Goal: Task Accomplishment & Management: Use online tool/utility

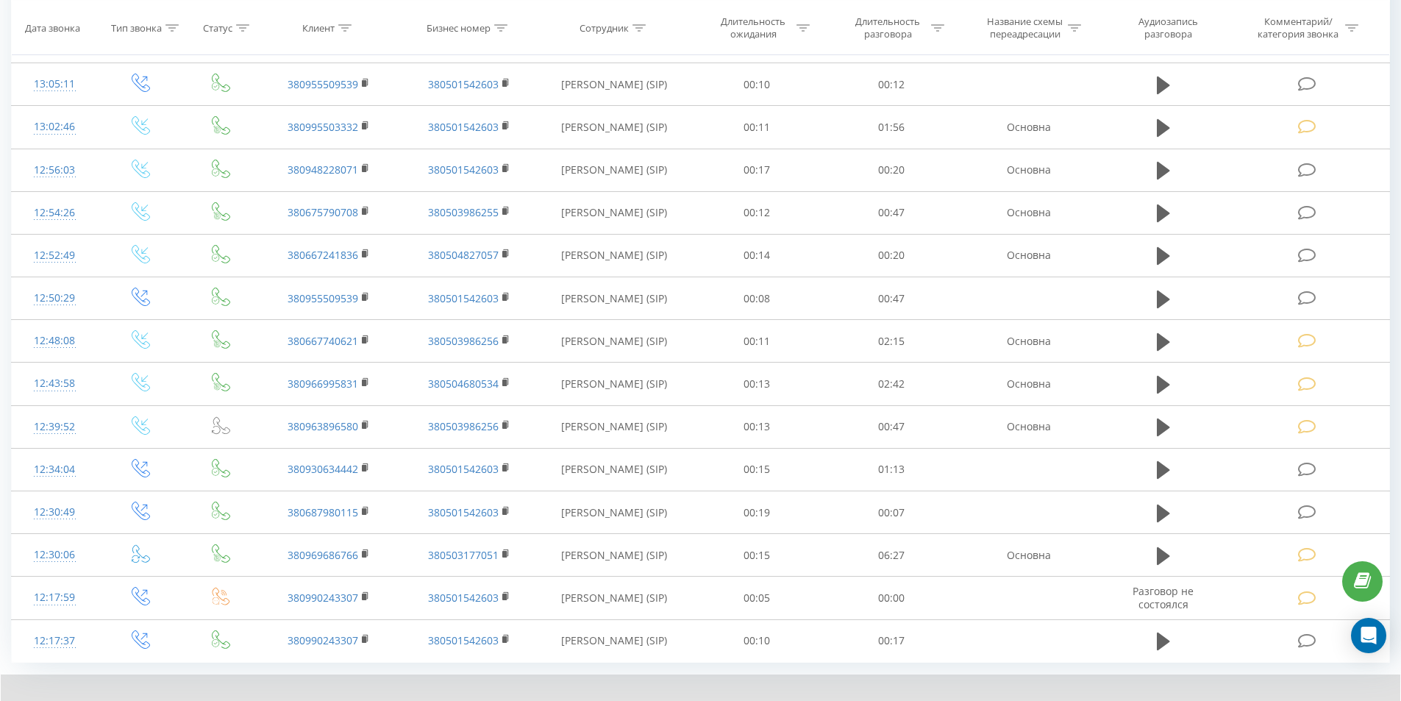
scroll to position [1201, 0]
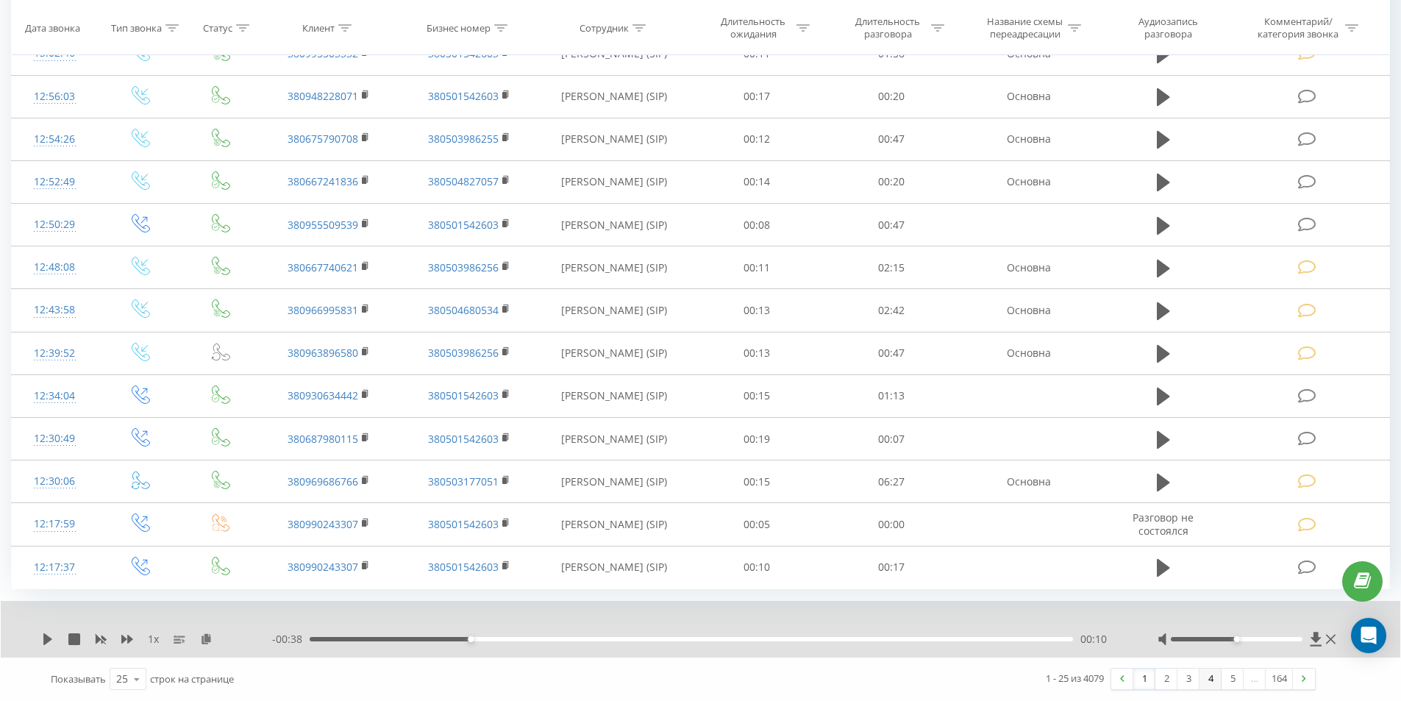
click at [1204, 682] on link "4" at bounding box center [1210, 678] width 22 height 21
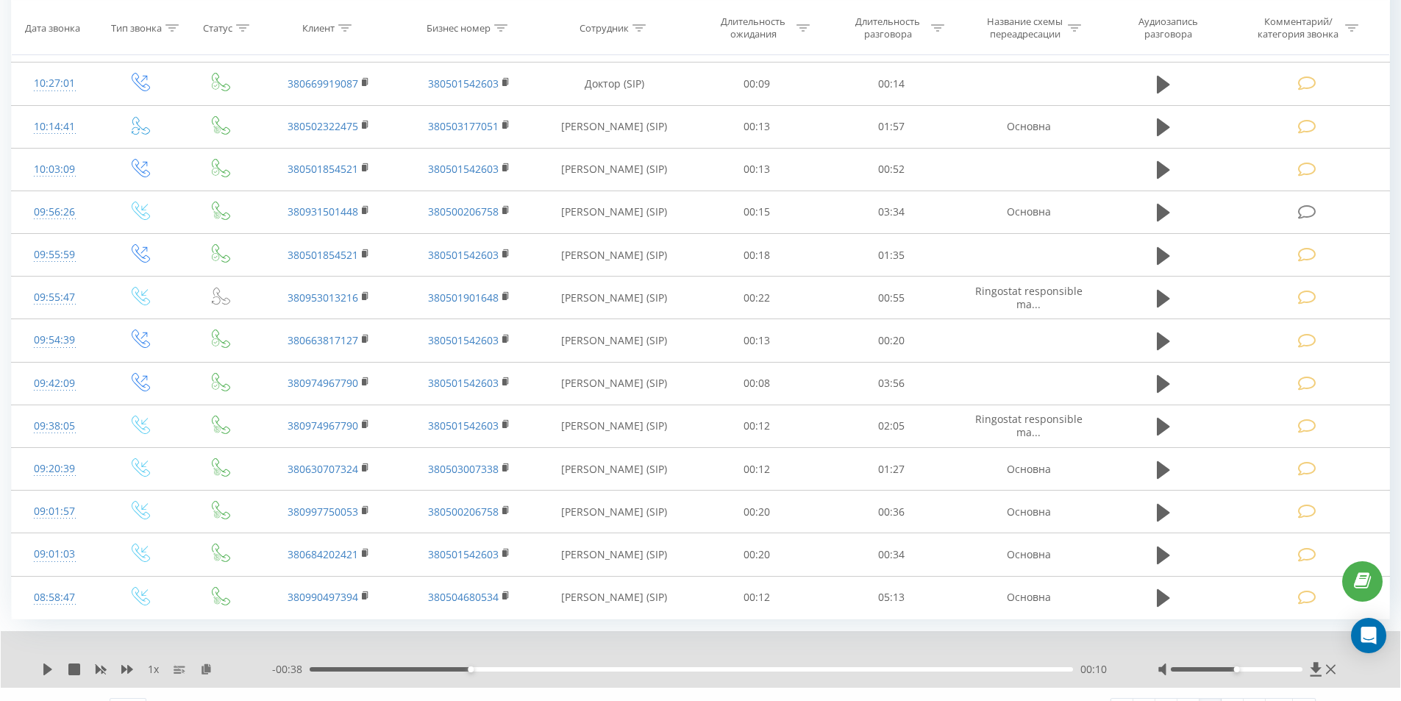
scroll to position [1201, 0]
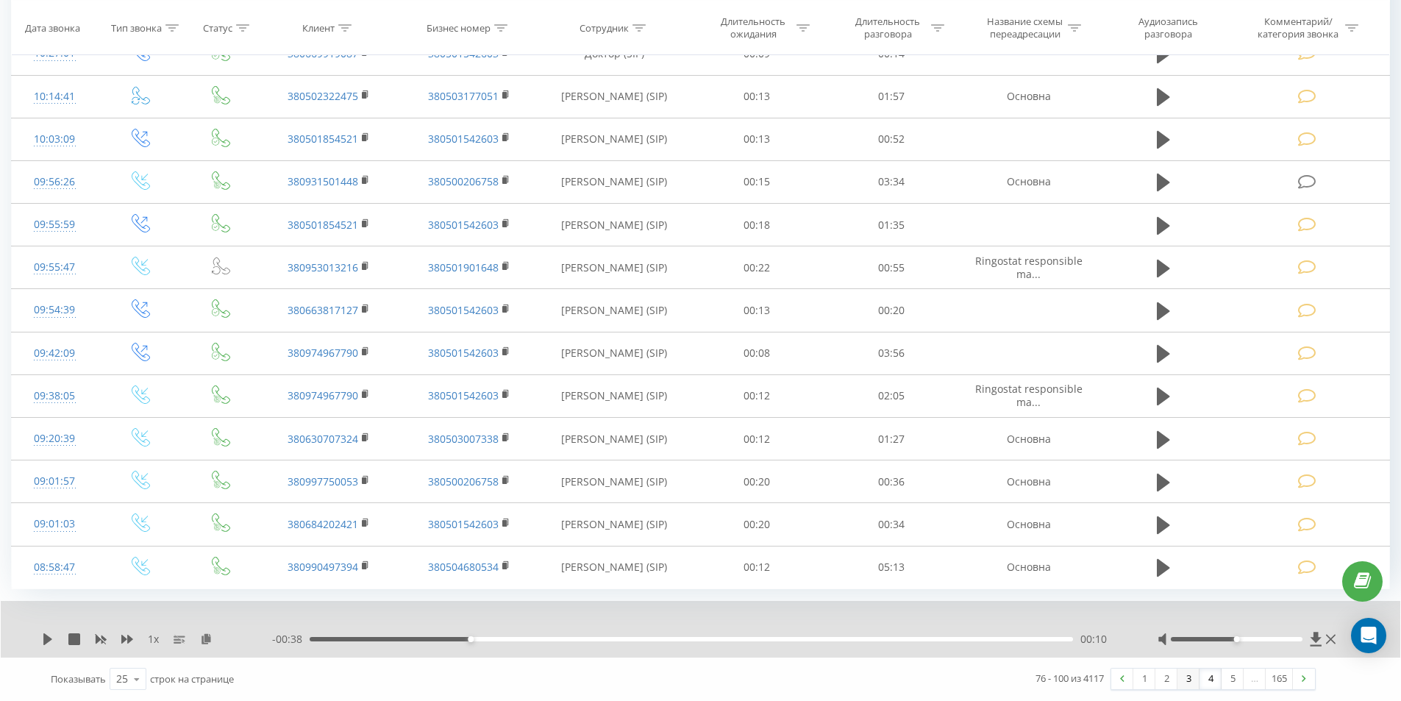
click at [1185, 679] on link "3" at bounding box center [1188, 678] width 22 height 21
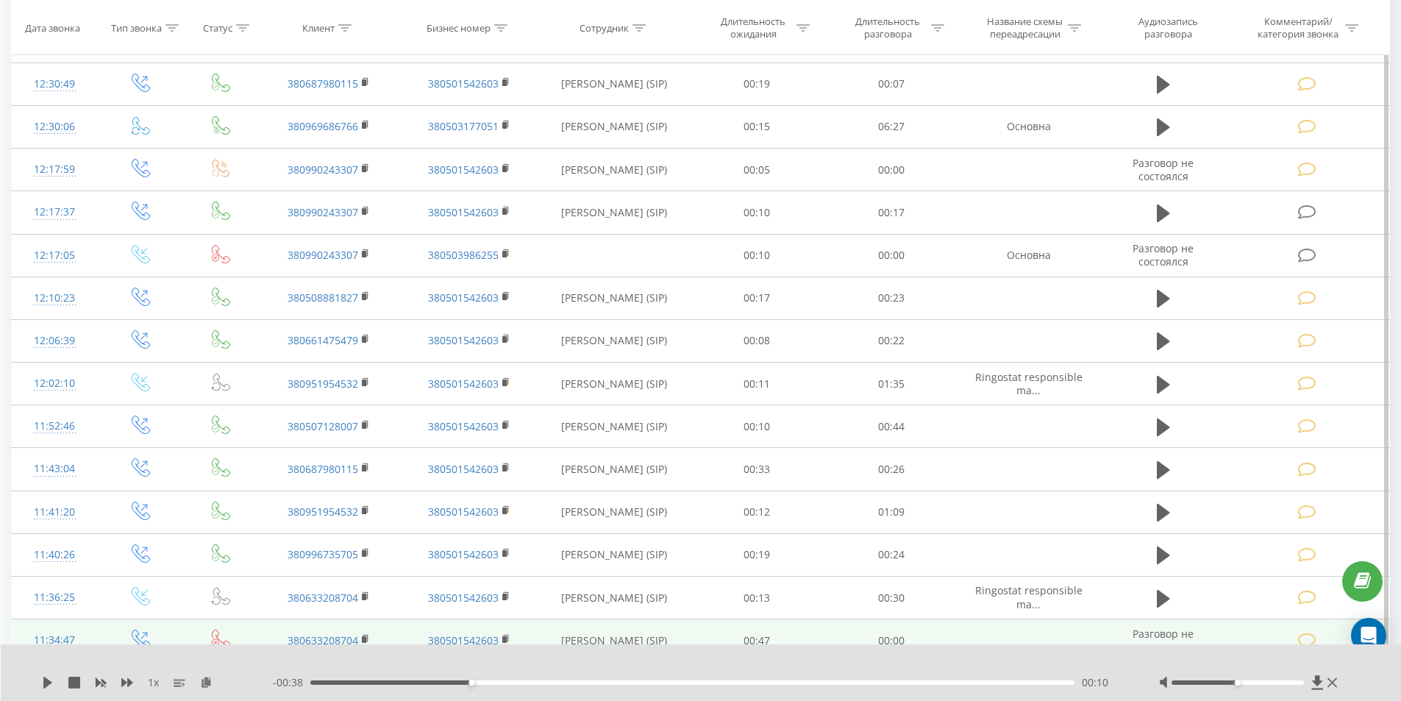
scroll to position [907, 0]
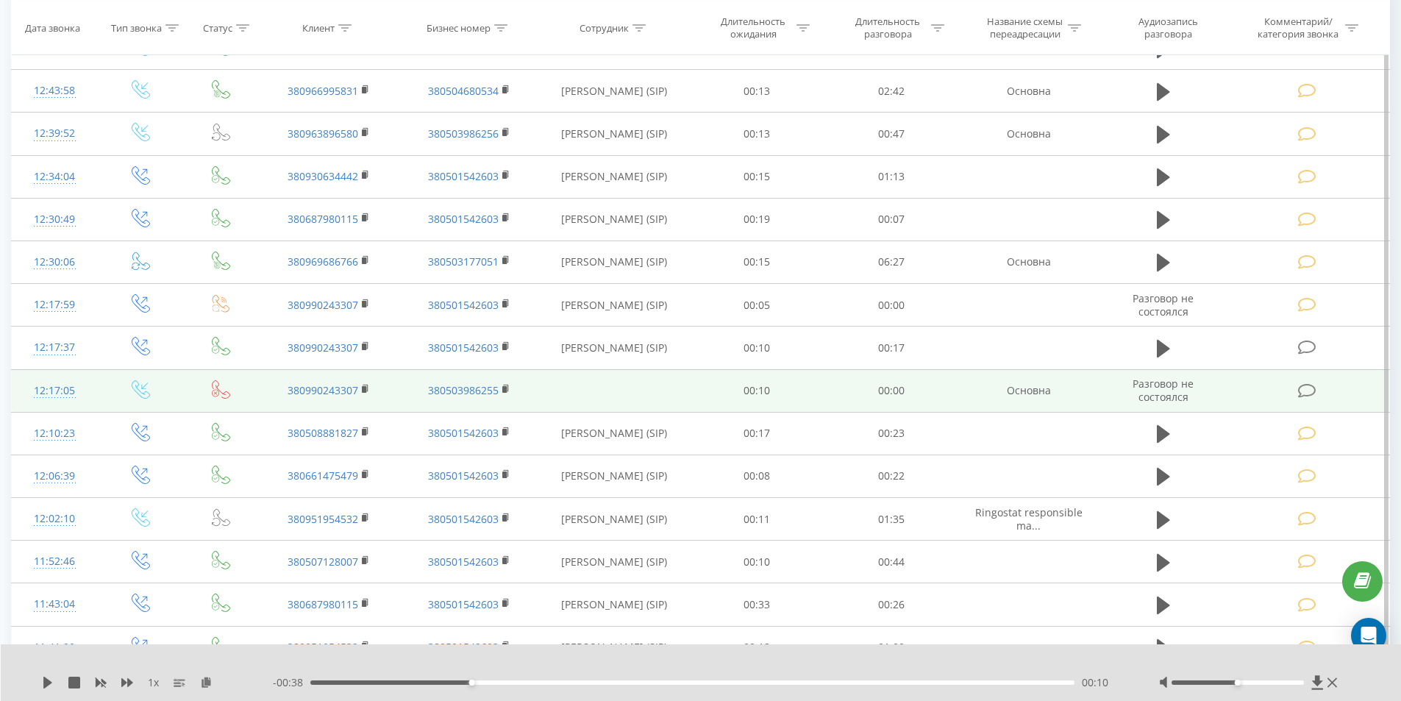
click at [1302, 387] on icon at bounding box center [1307, 390] width 18 height 15
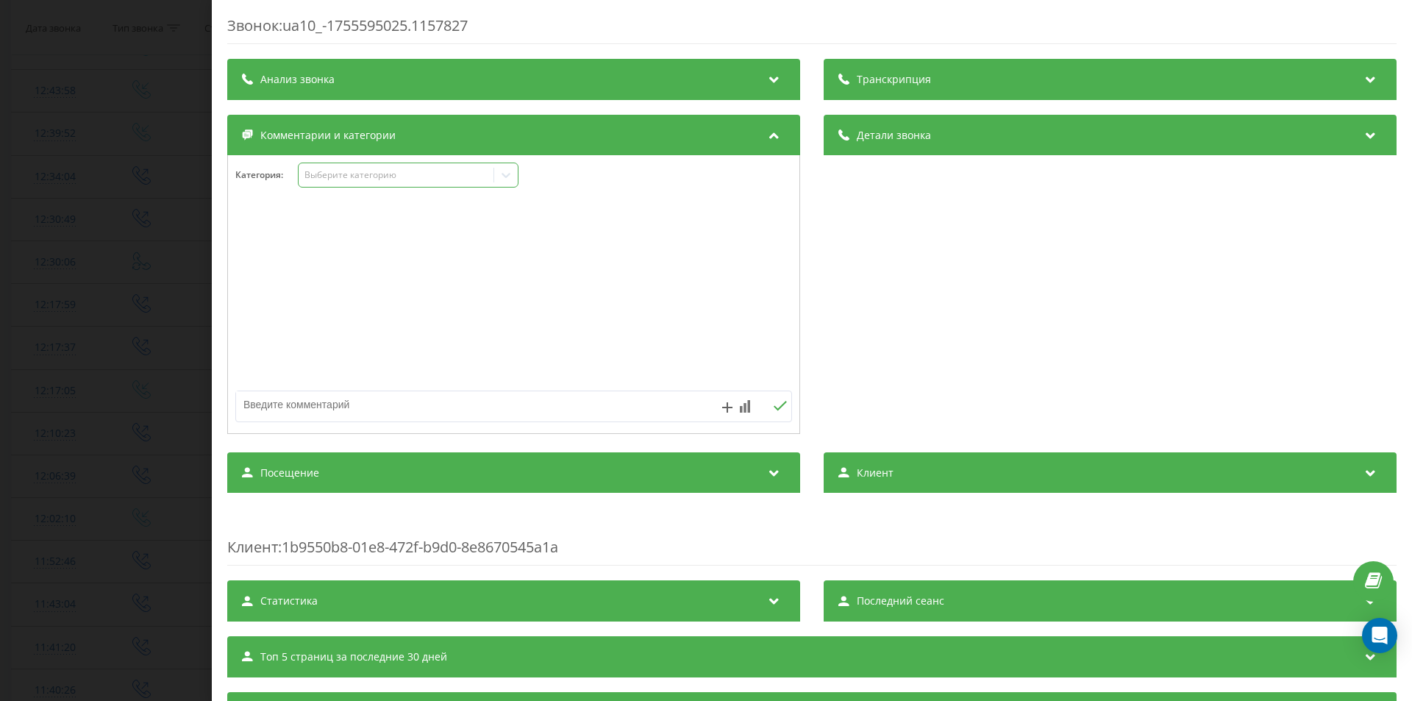
click at [366, 172] on div "Выберите категорию" at bounding box center [396, 175] width 184 height 12
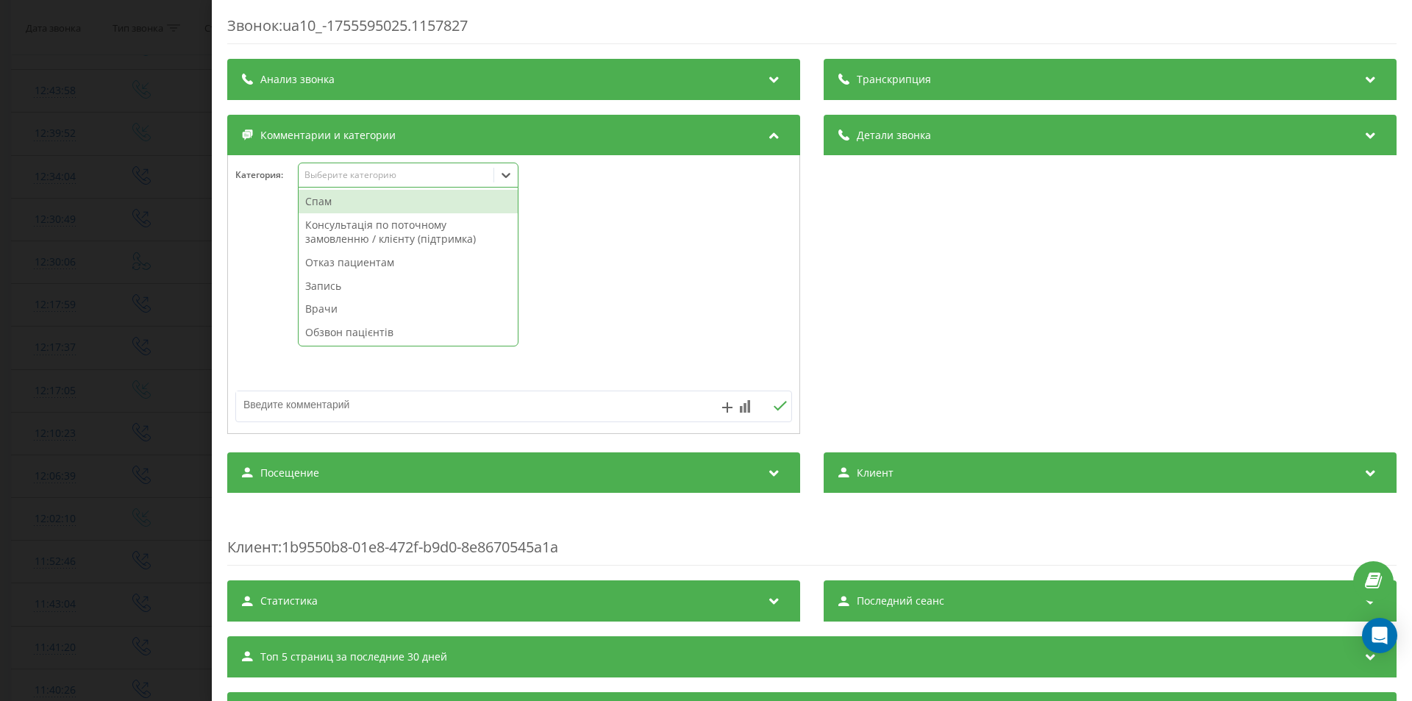
click at [360, 201] on div "Спам" at bounding box center [408, 202] width 219 height 24
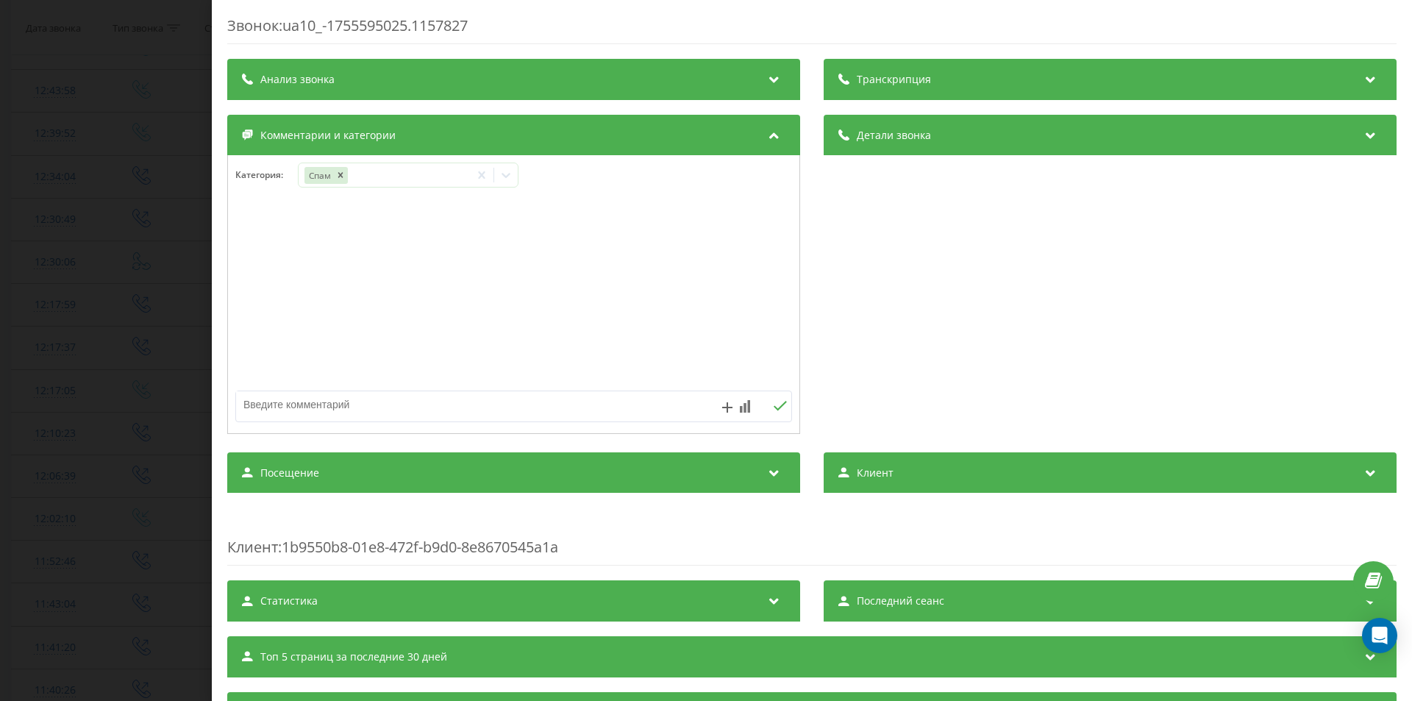
click at [7, 366] on div "Звонок : ua10_-1755595025.1157827 Транскрипция Для анализа AI будущих звонков н…" at bounding box center [706, 350] width 1412 height 701
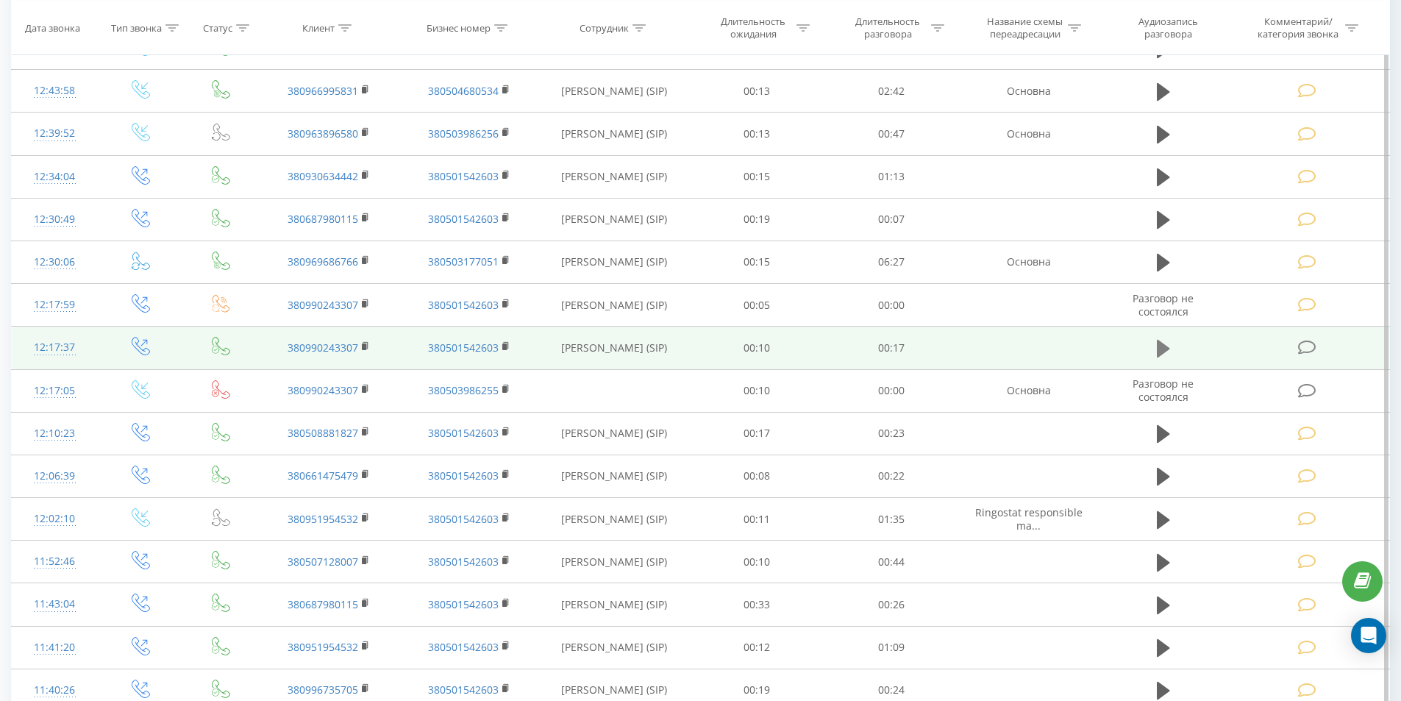
click at [1157, 348] on icon at bounding box center [1163, 349] width 13 height 18
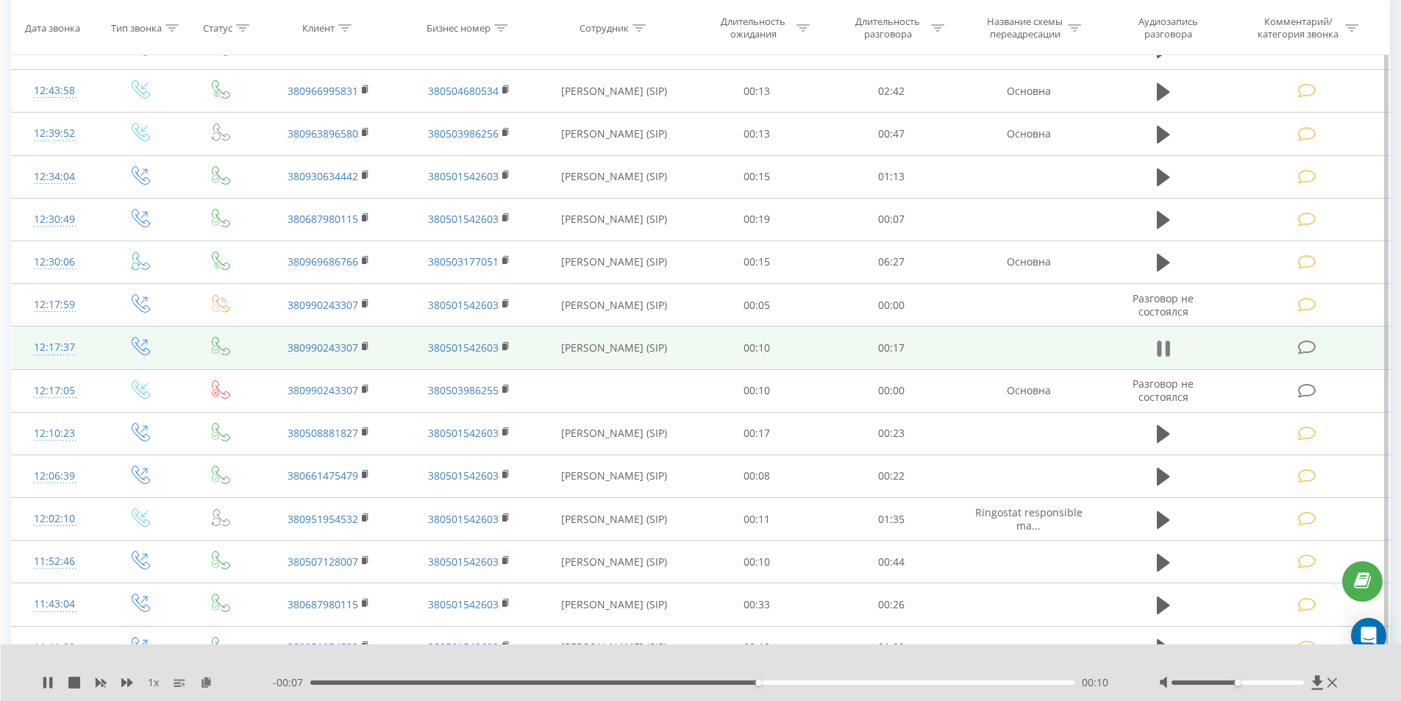
click at [1165, 346] on icon at bounding box center [1163, 348] width 13 height 21
click at [1315, 350] on icon at bounding box center [1307, 347] width 18 height 15
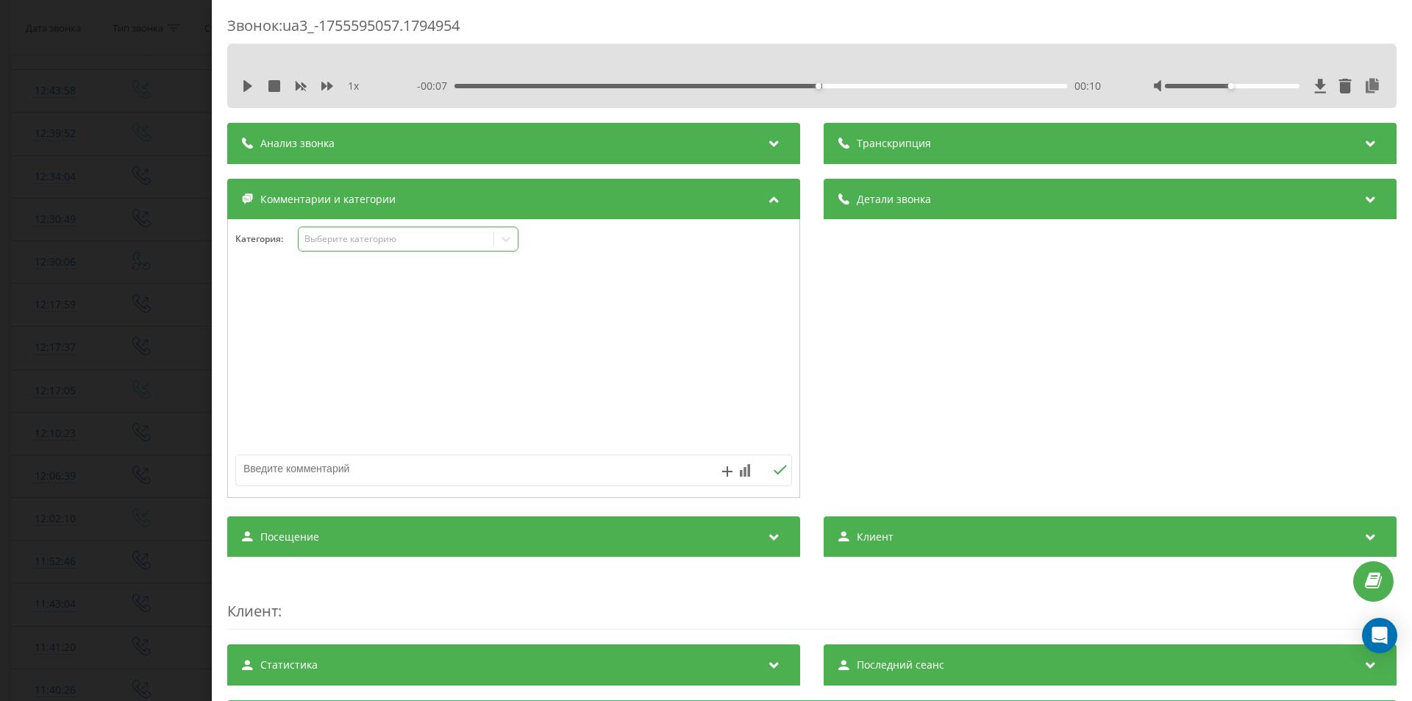
click at [387, 238] on div "Выберите категорию" at bounding box center [396, 239] width 184 height 12
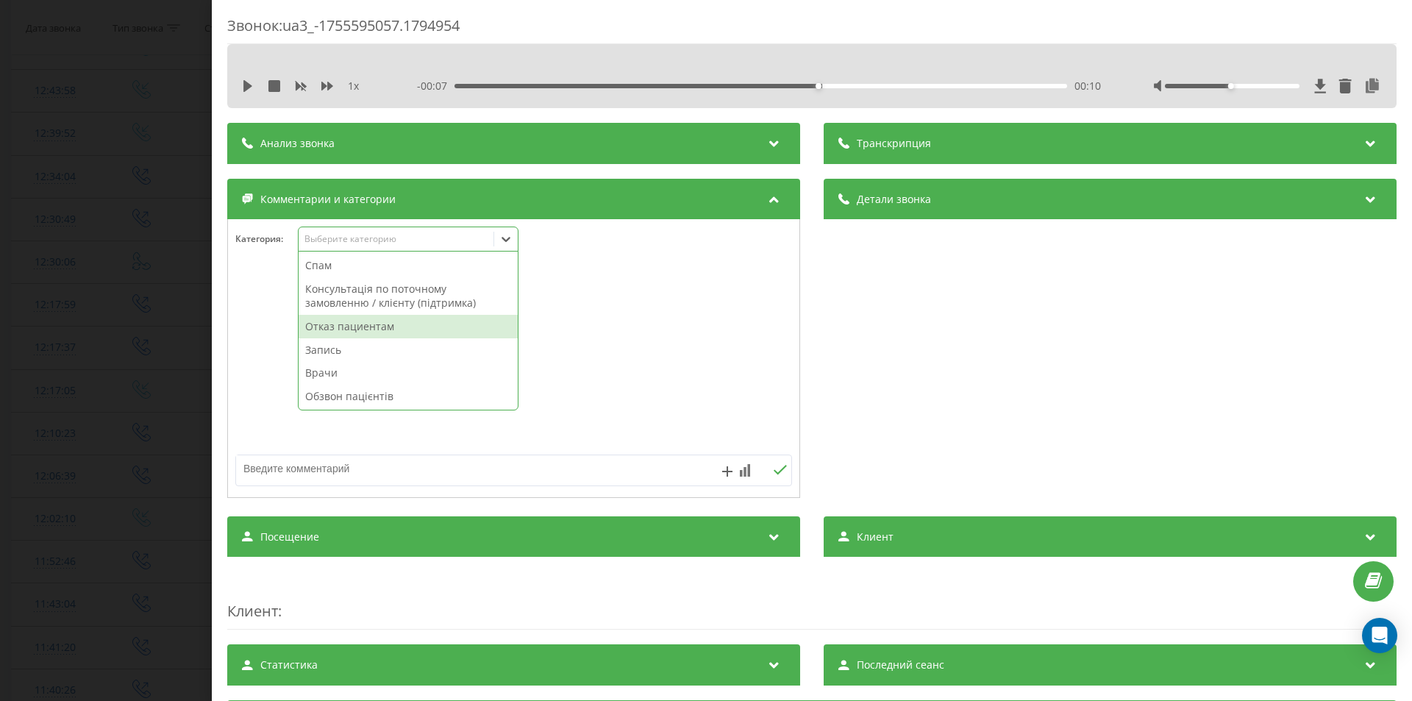
click at [349, 335] on div "Отказ пациентам" at bounding box center [408, 327] width 219 height 24
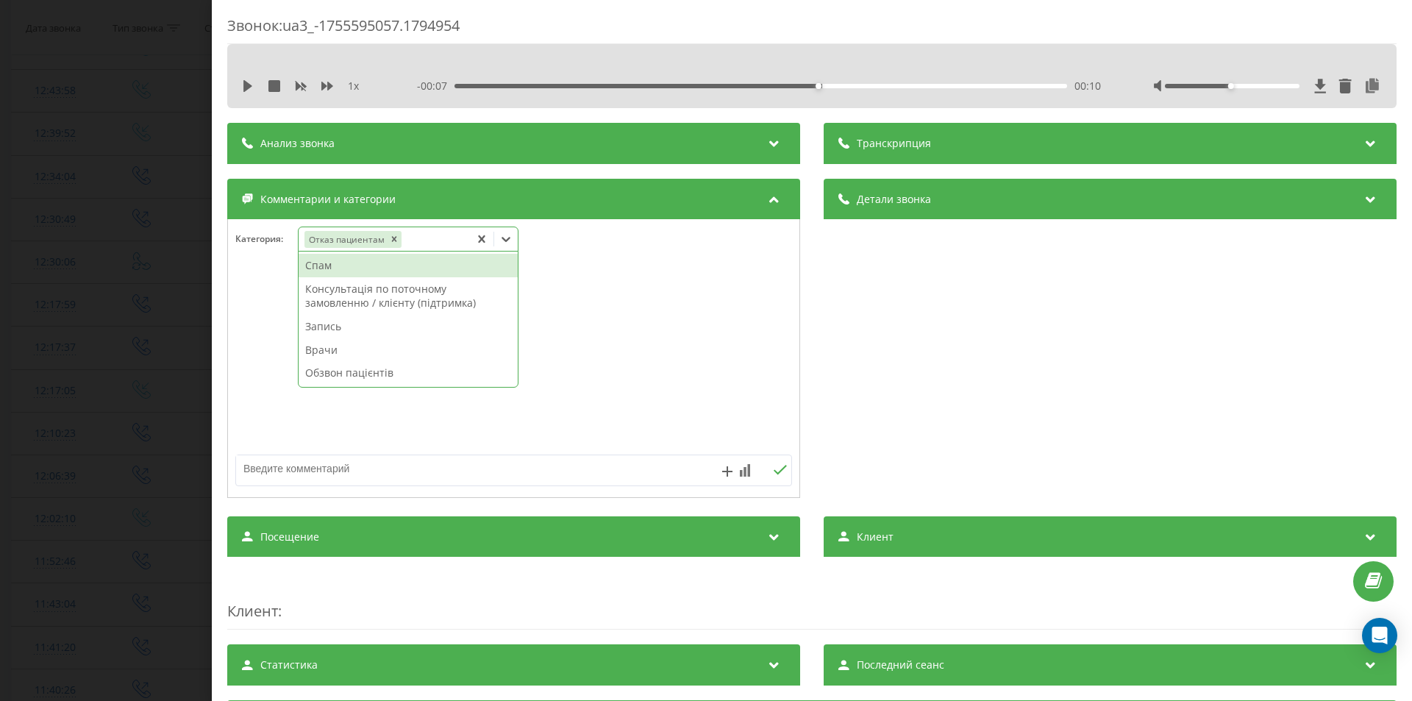
click at [361, 468] on textarea at bounding box center [458, 468] width 444 height 26
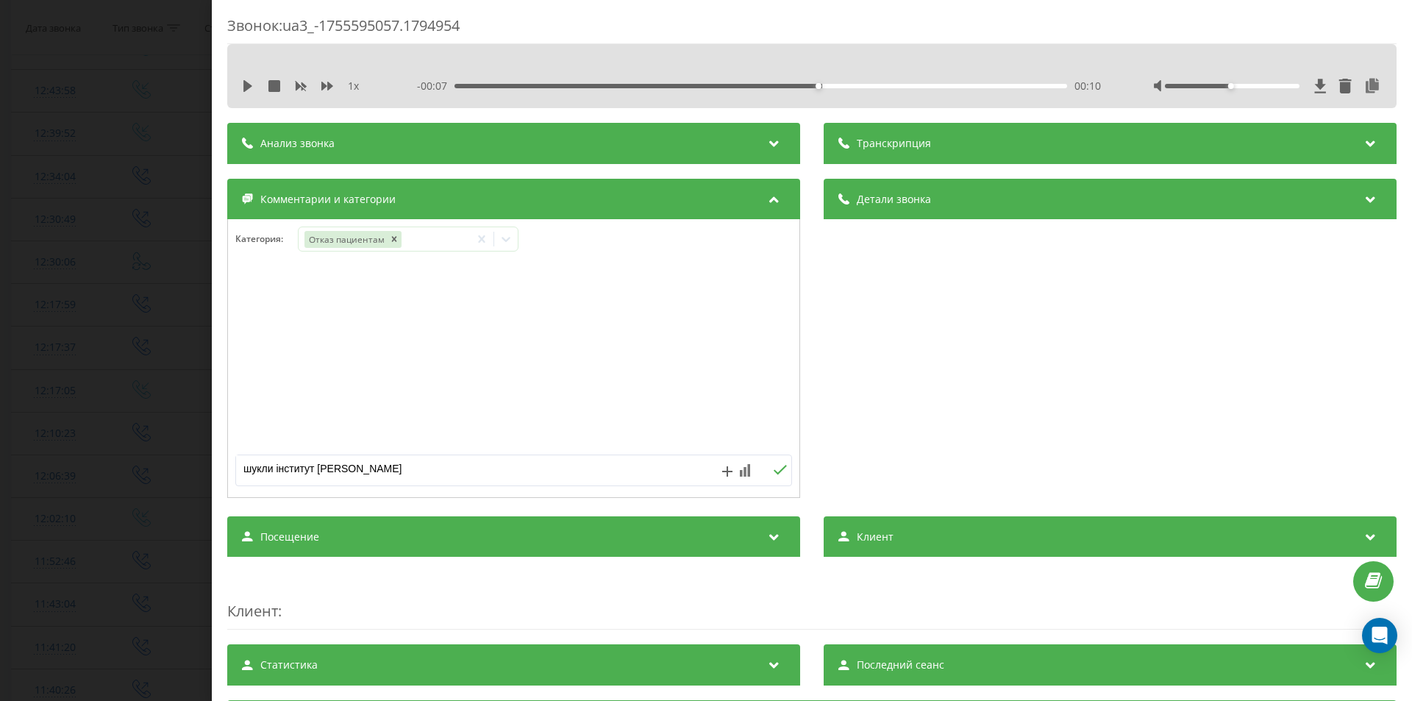
type textarea "шукли інститут мечнікова - Попович"
click at [110, 373] on div "Звонок : ua3_-1755595057.1794954 1 x - 00:07 00:10 00:10 Транскрипция Для анали…" at bounding box center [706, 350] width 1412 height 701
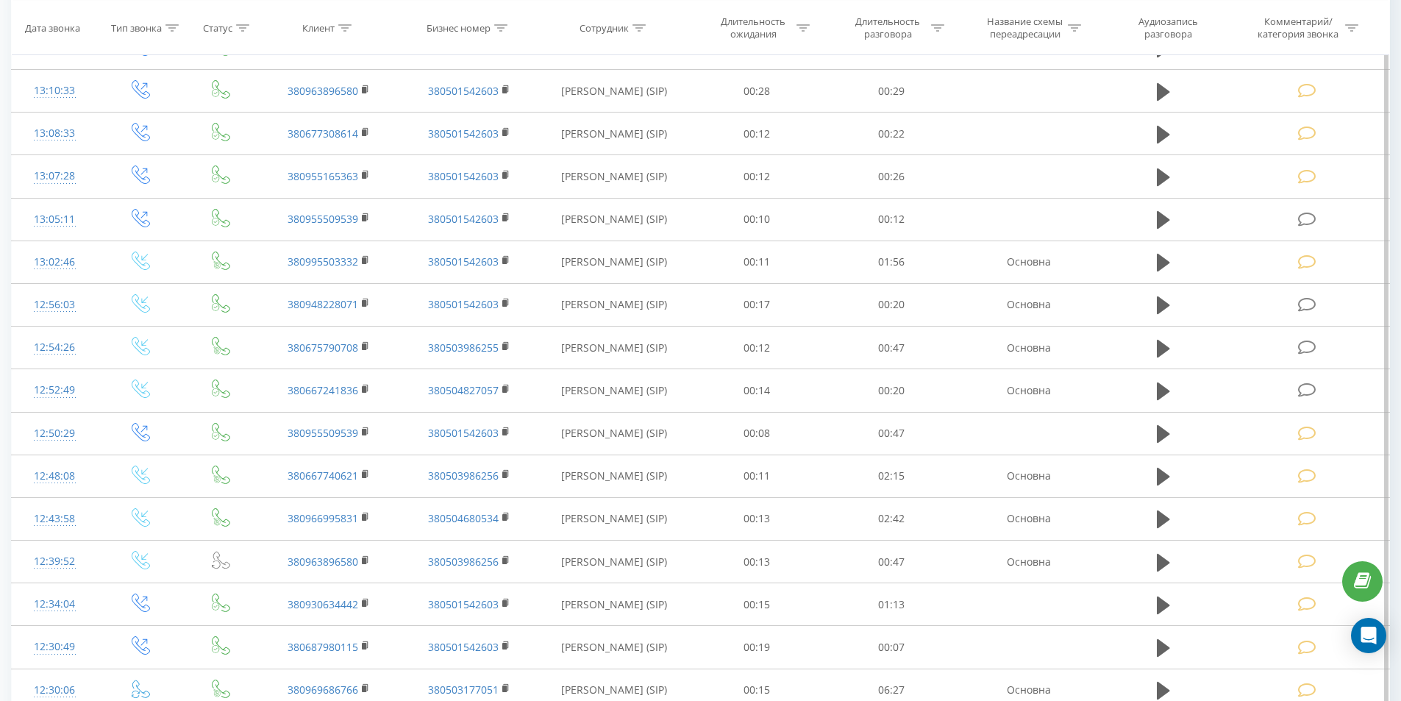
scroll to position [777, 0]
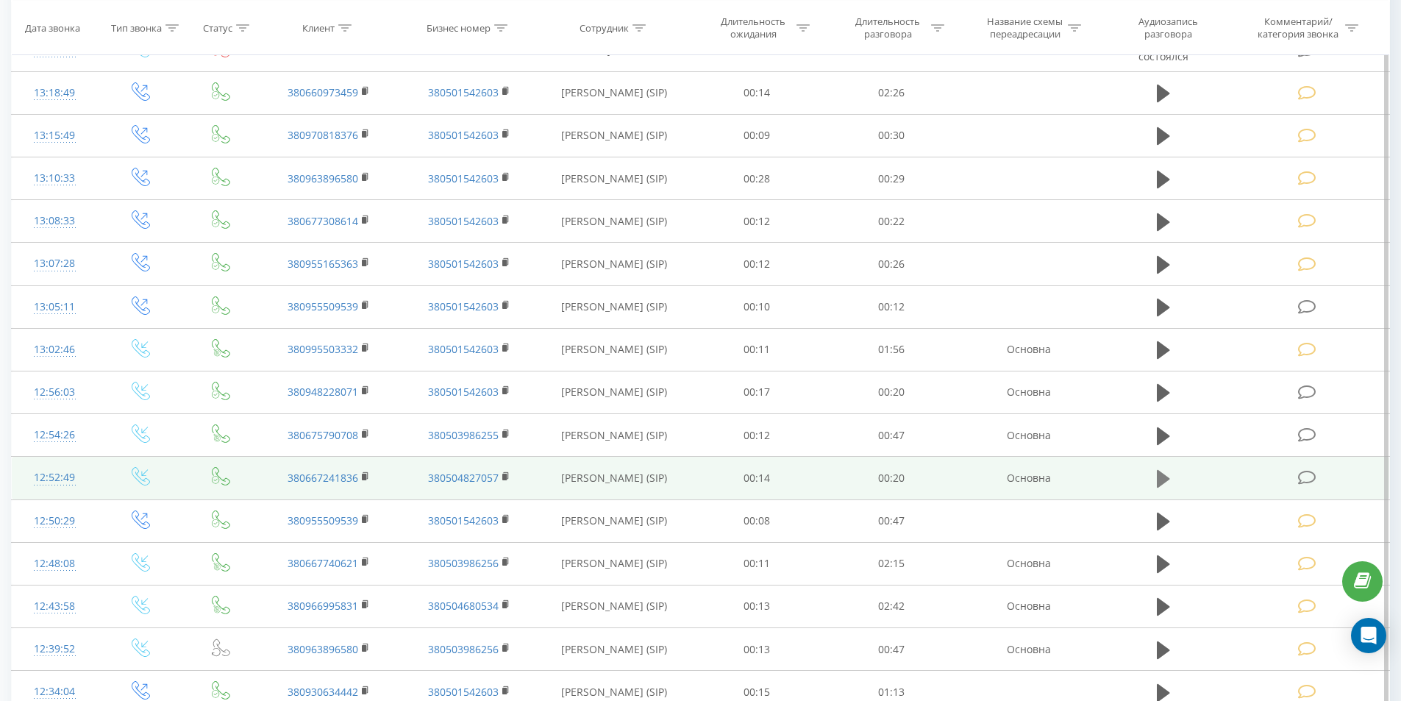
click at [1155, 472] on button at bounding box center [1163, 479] width 22 height 22
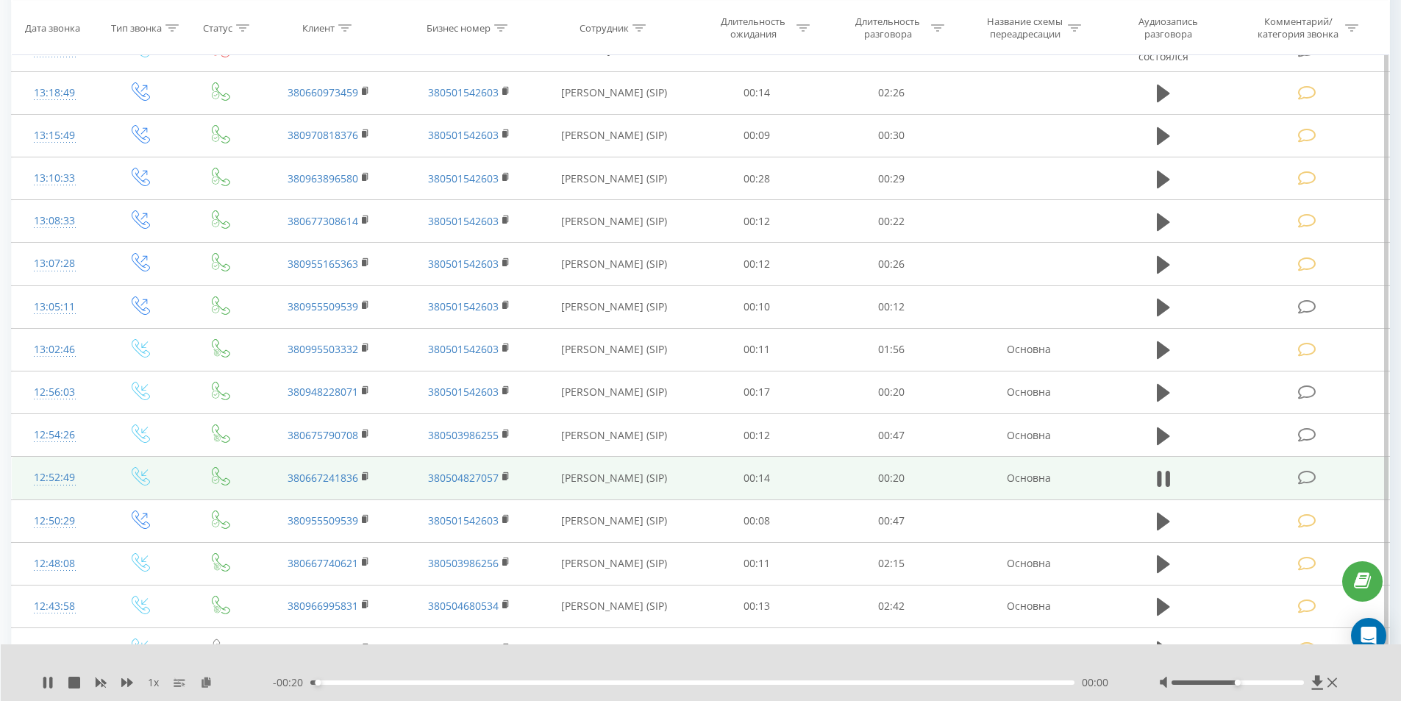
click at [519, 681] on div "00:00" at bounding box center [692, 682] width 765 height 4
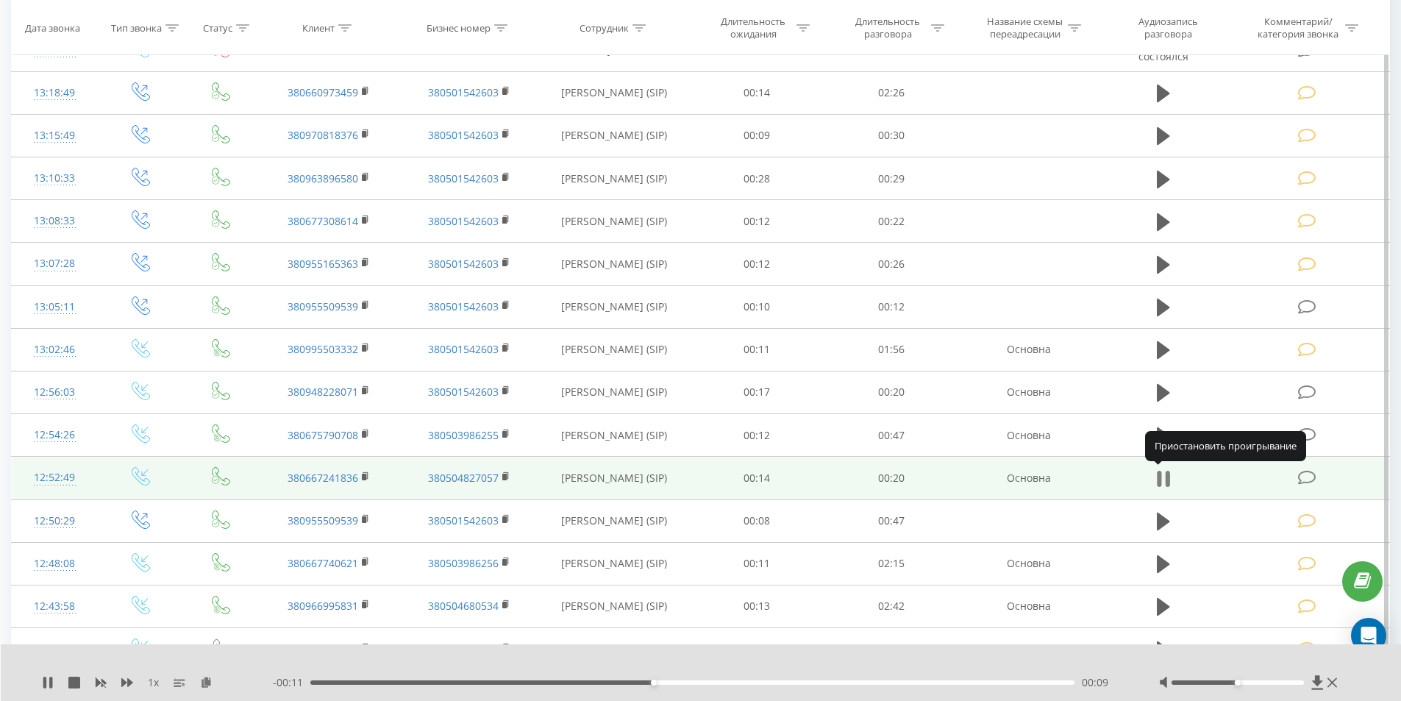
click at [1164, 477] on icon at bounding box center [1163, 478] width 13 height 21
click at [1307, 476] on icon at bounding box center [1307, 477] width 18 height 15
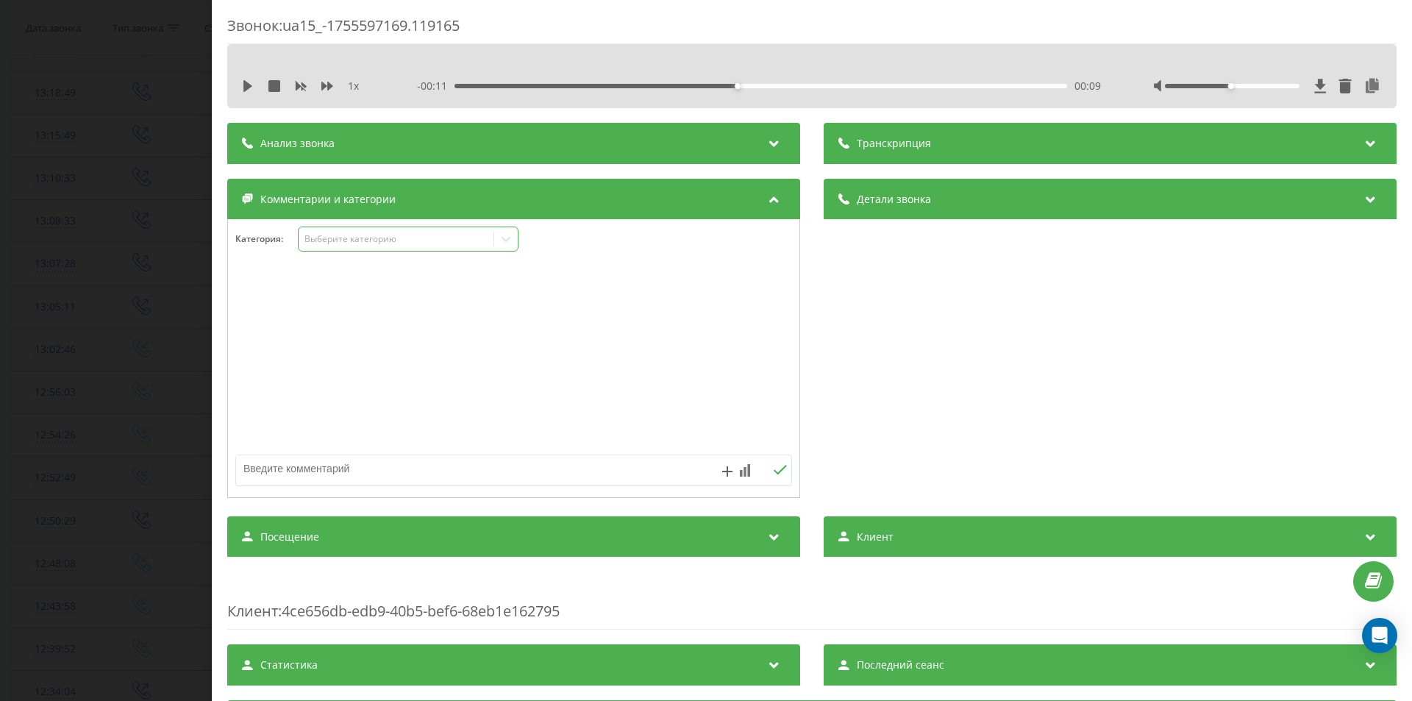
click at [358, 237] on div "Выберите категорию" at bounding box center [396, 239] width 184 height 12
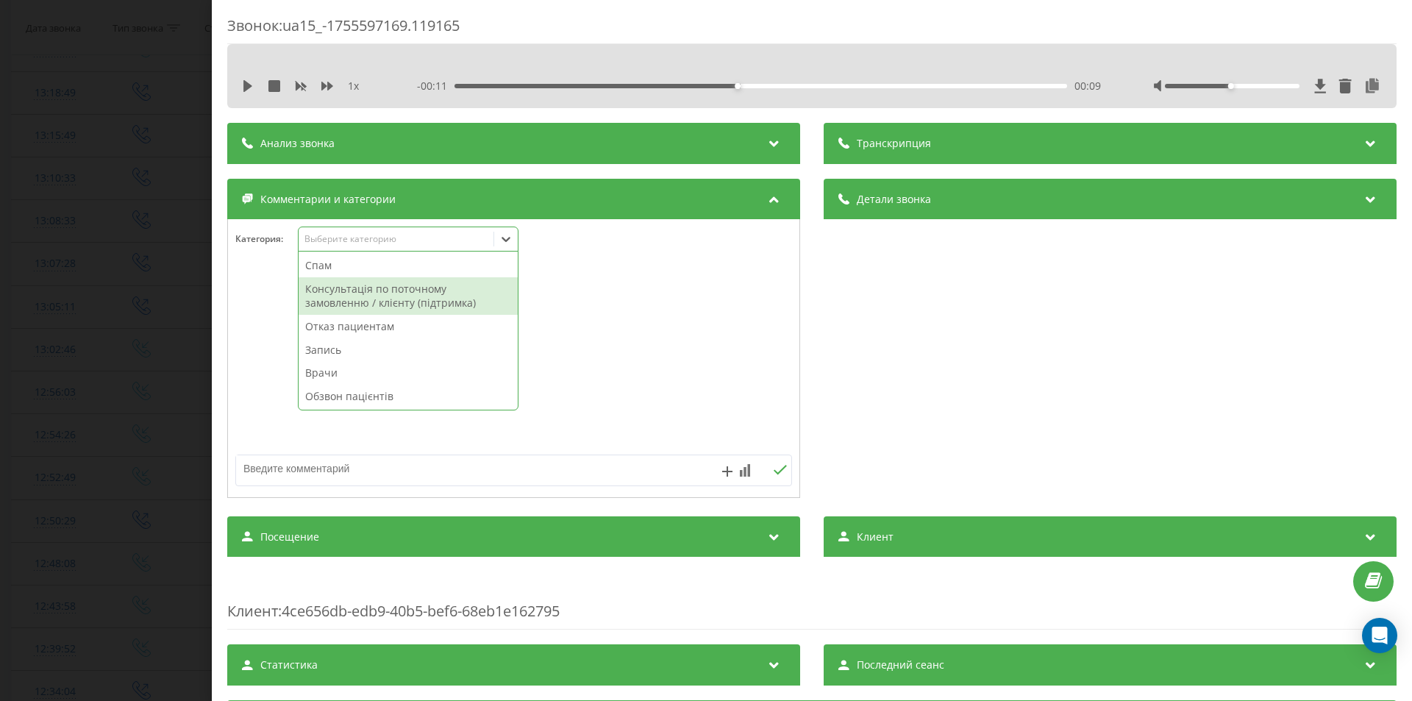
click at [359, 318] on div "Отказ пациентам" at bounding box center [408, 327] width 219 height 24
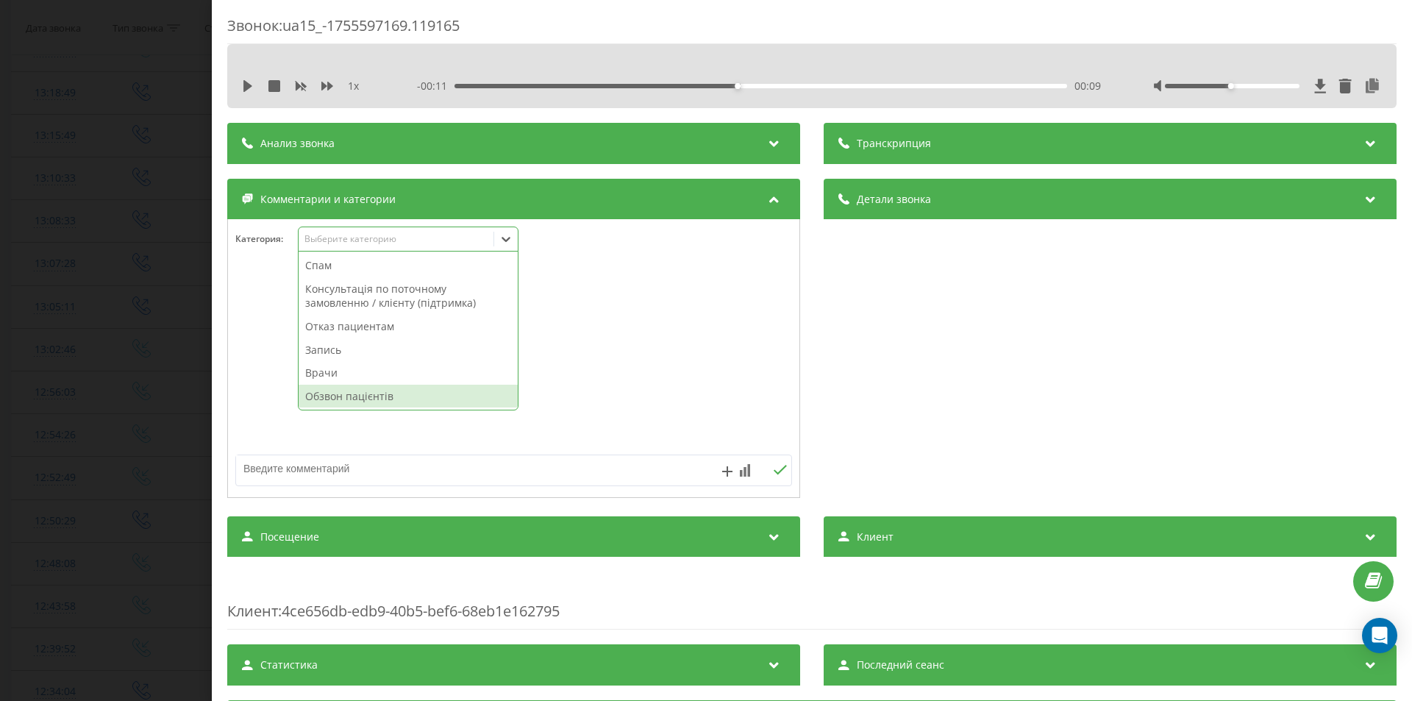
click at [364, 468] on textarea at bounding box center [458, 468] width 444 height 26
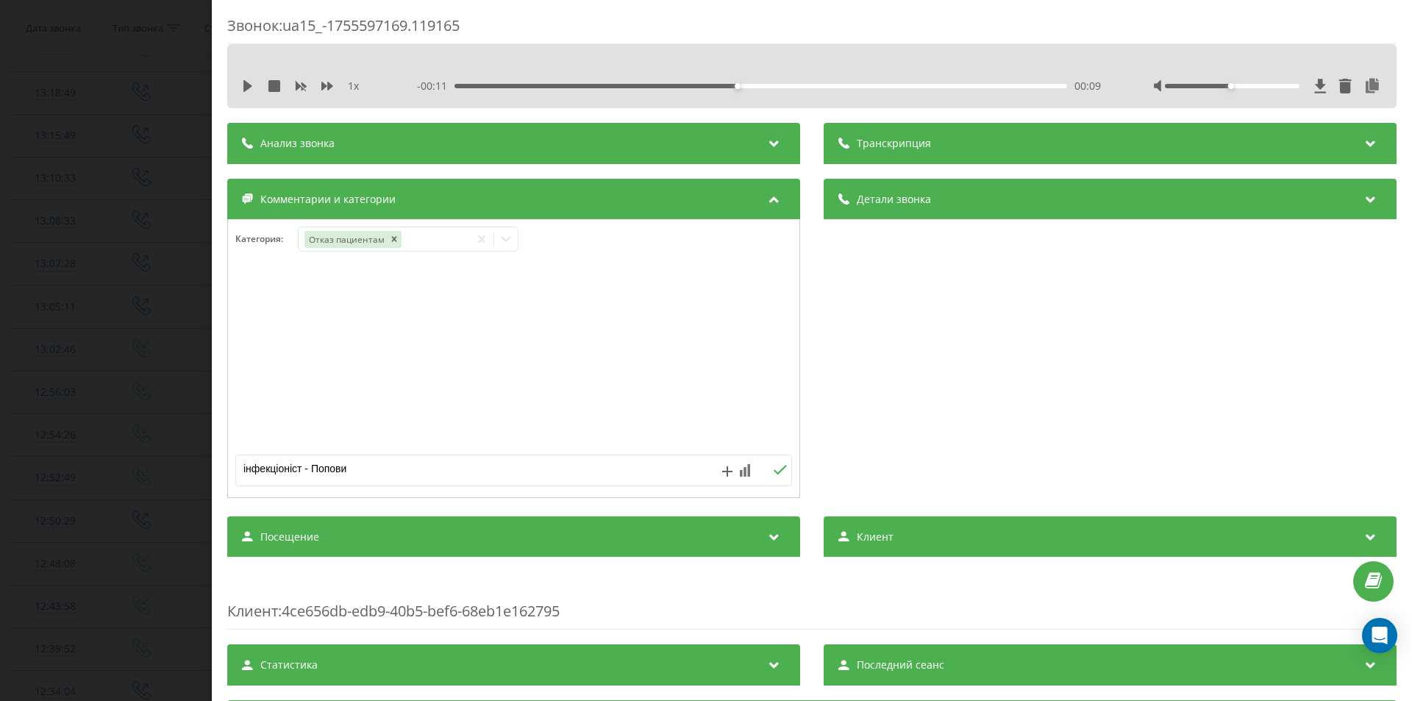
type textarea "інфекціоніст - Попович"
click at [0, 333] on div "Звонок : ua15_-1755597169.119165 1 x - 00:11 00:09 00:09 Транскрипция Для анали…" at bounding box center [706, 350] width 1412 height 701
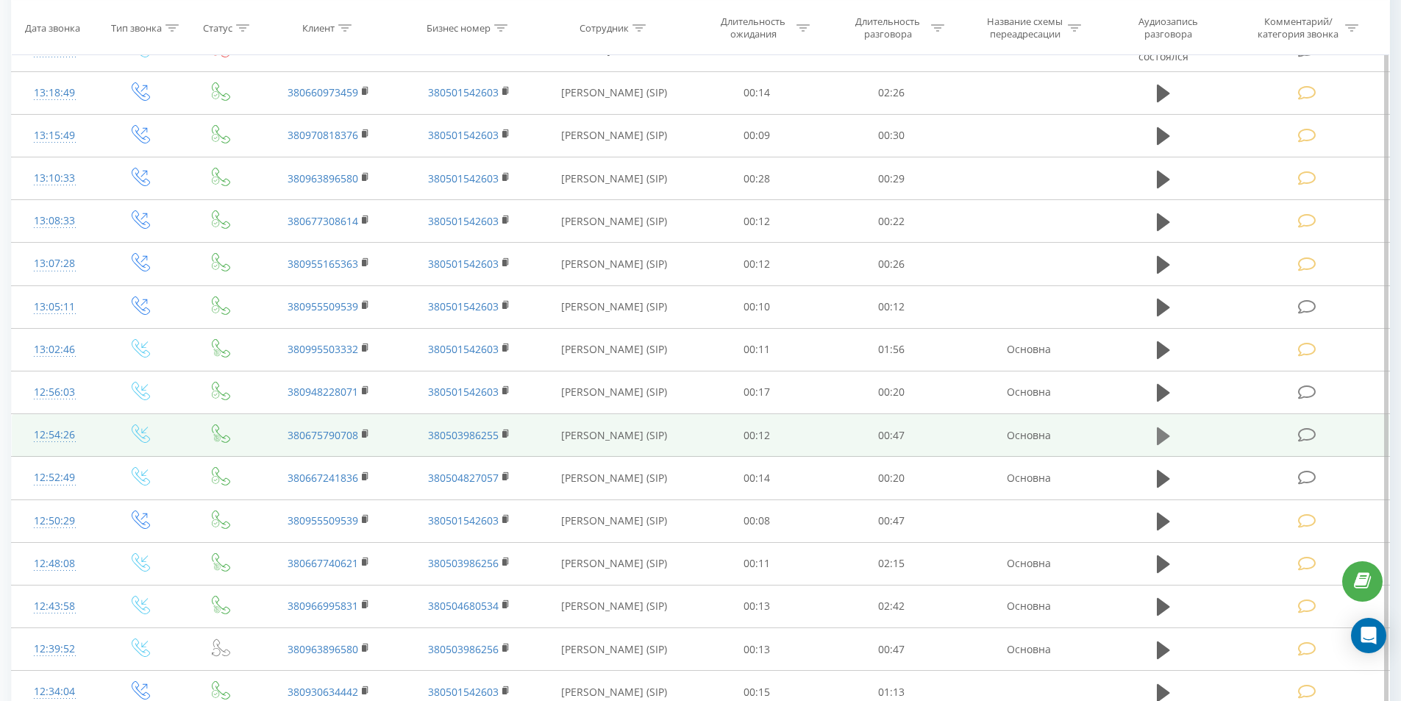
click at [1167, 430] on icon at bounding box center [1163, 436] width 13 height 21
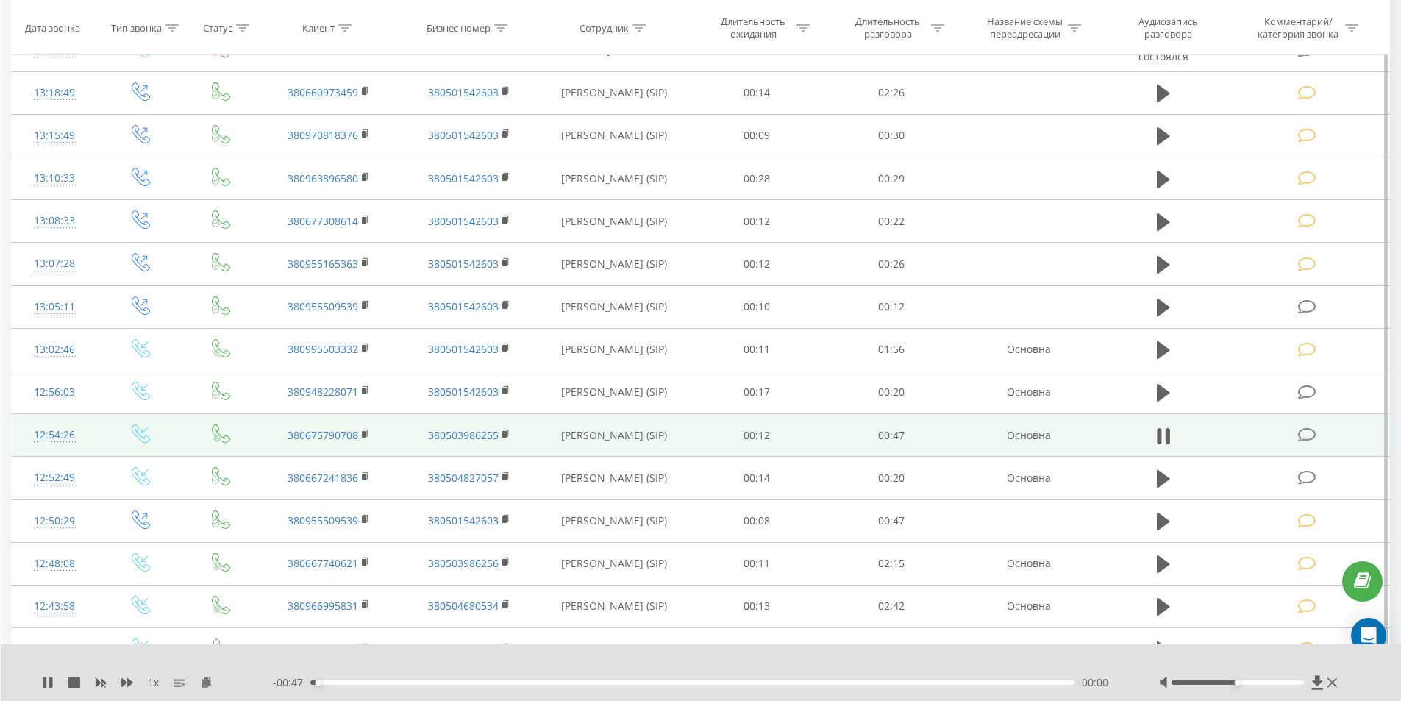
click at [475, 682] on div "00:00" at bounding box center [692, 682] width 765 height 4
click at [596, 683] on div "00:12" at bounding box center [692, 682] width 765 height 4
click at [690, 682] on div "00:20" at bounding box center [692, 682] width 765 height 4
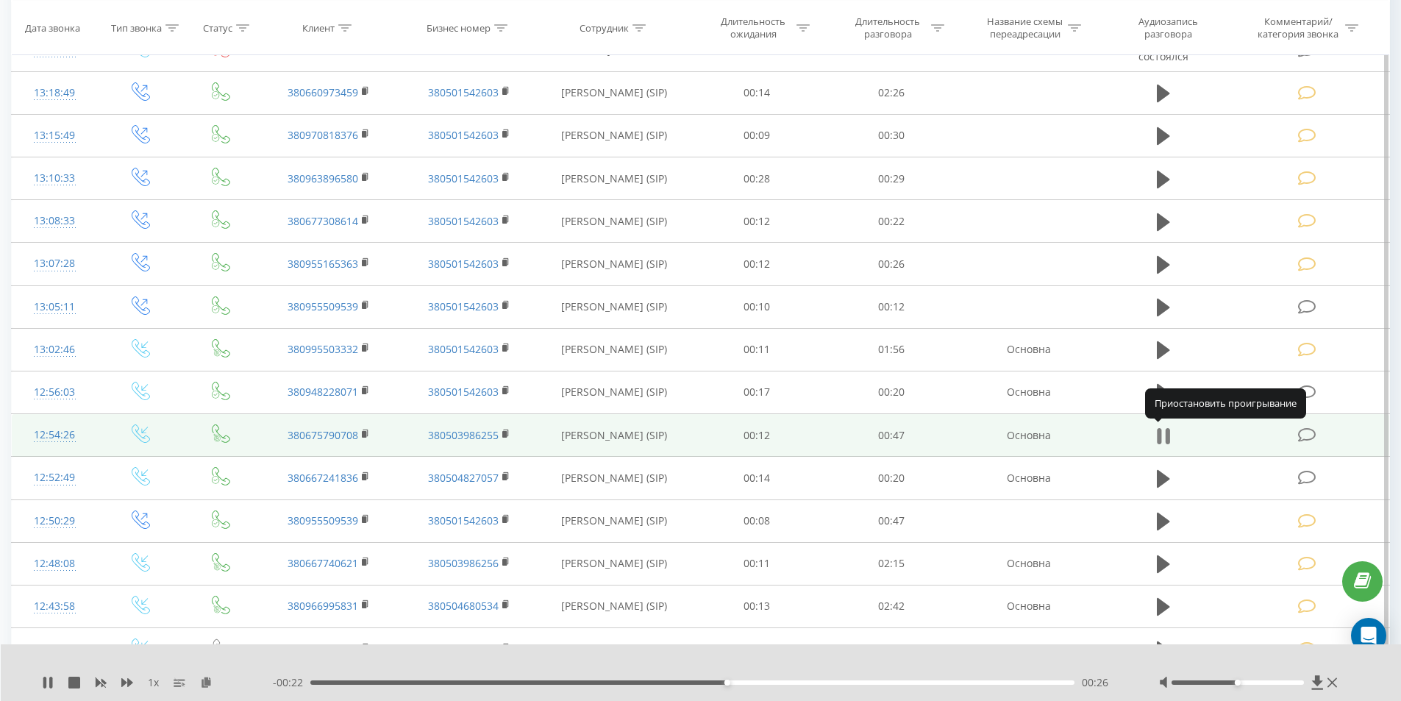
drag, startPoint x: 1161, startPoint y: 433, endPoint x: 1313, endPoint y: 446, distance: 152.7
click at [1162, 433] on icon at bounding box center [1163, 436] width 13 height 21
click at [1313, 437] on icon at bounding box center [1307, 434] width 18 height 15
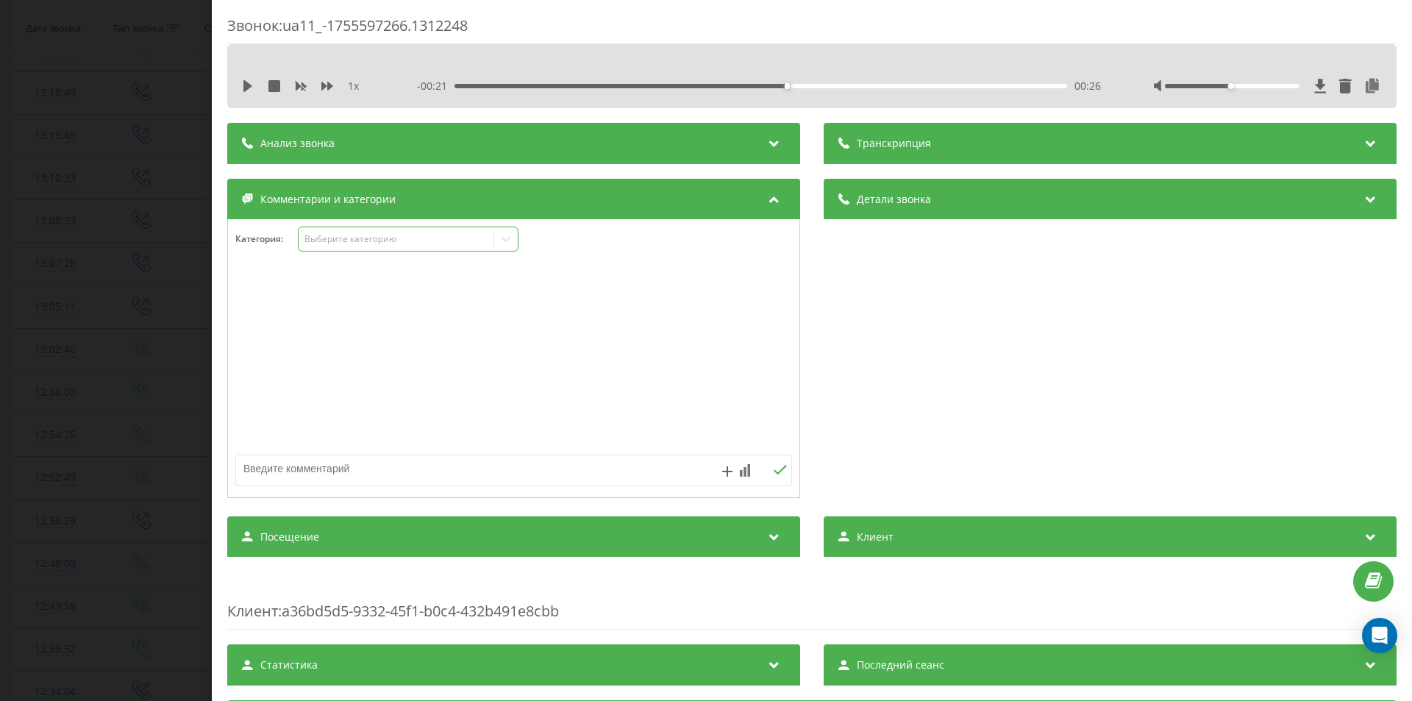
click at [350, 234] on div "Выберите категорию" at bounding box center [396, 239] width 184 height 12
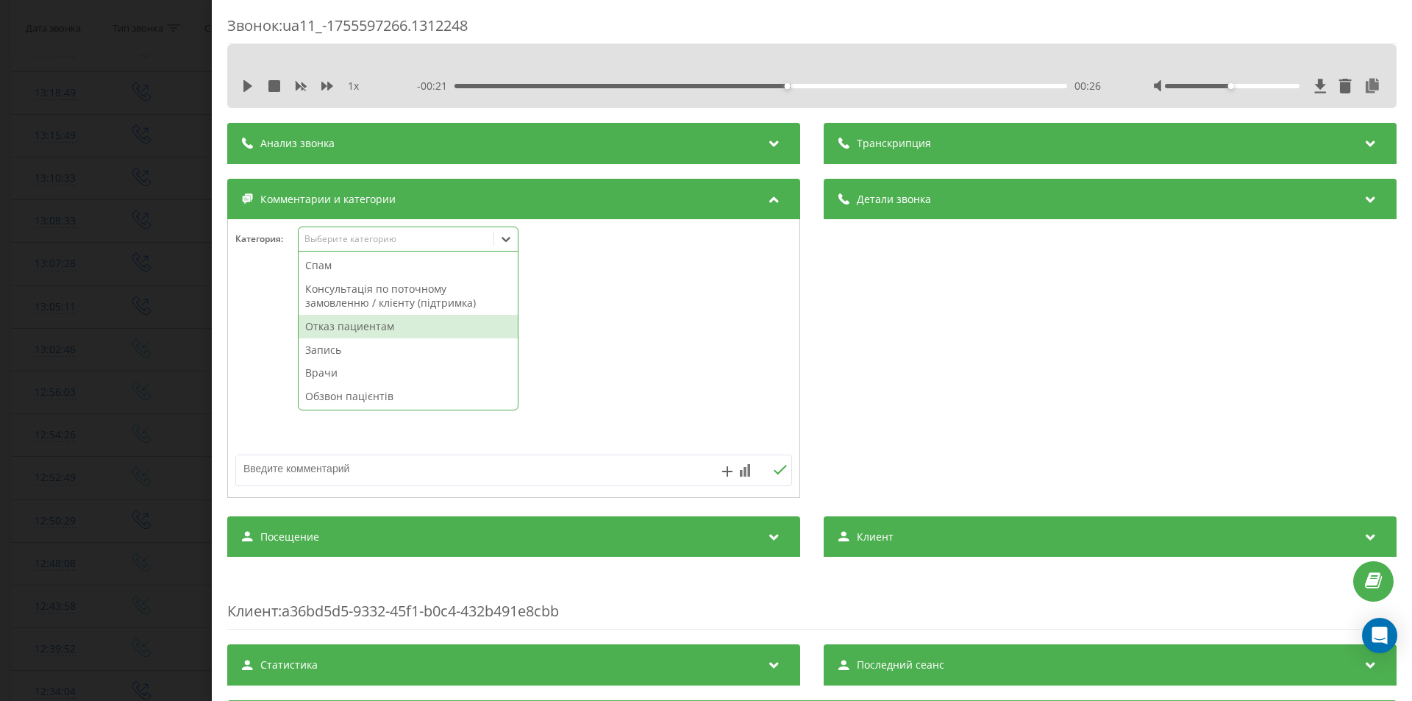
click at [348, 320] on div "Отказ пациентам" at bounding box center [408, 327] width 219 height 24
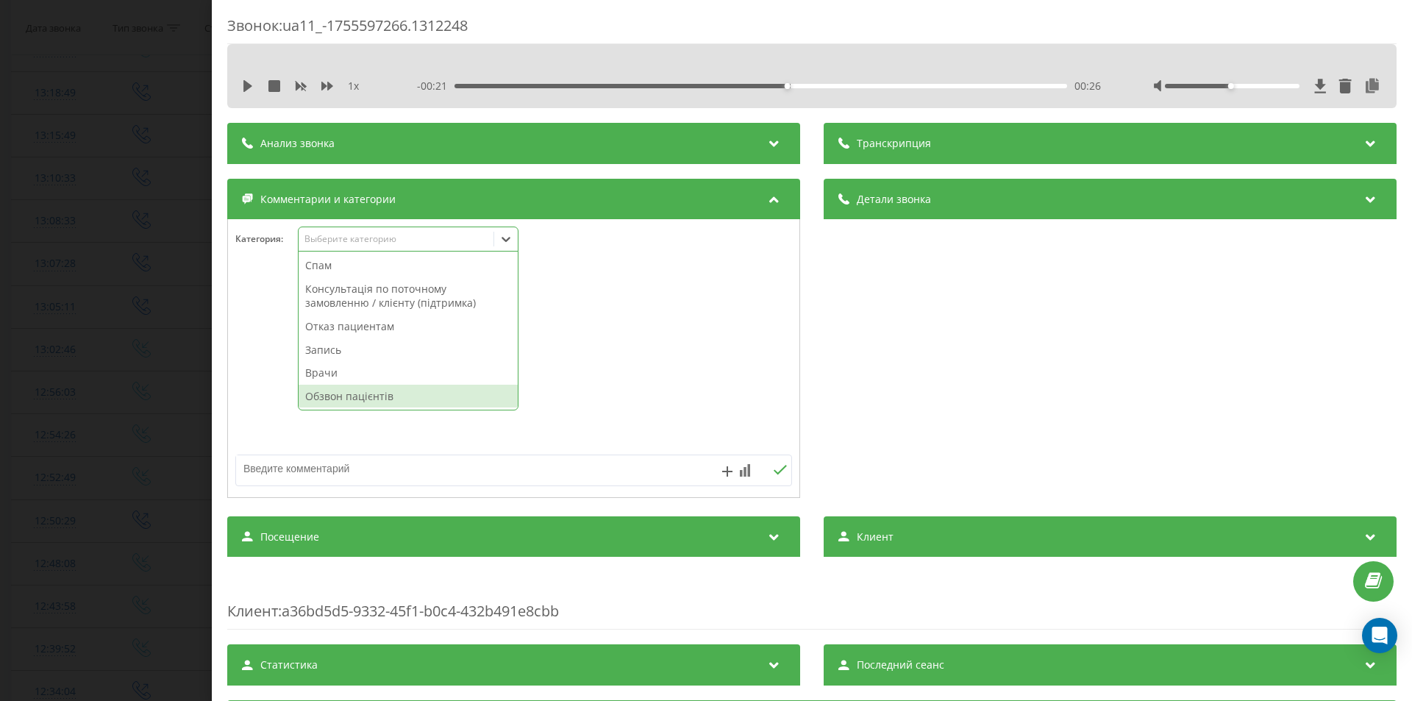
click at [357, 469] on textarea at bounding box center [458, 468] width 444 height 26
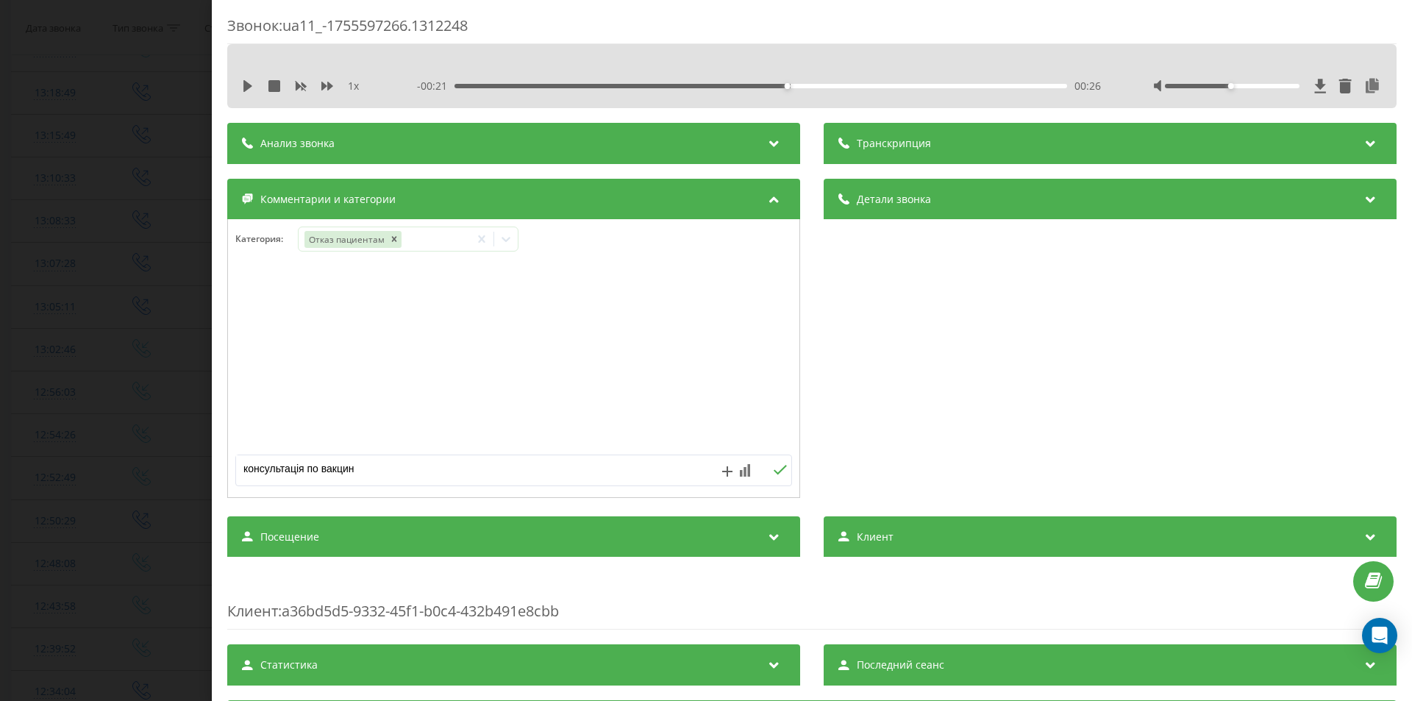
type textarea "консультація по вакцині"
click at [131, 233] on div "Звонок : ua11_-1755597266.1312248 1 x - 00:21 00:26 00:26 Транскрипция Для анал…" at bounding box center [706, 350] width 1412 height 701
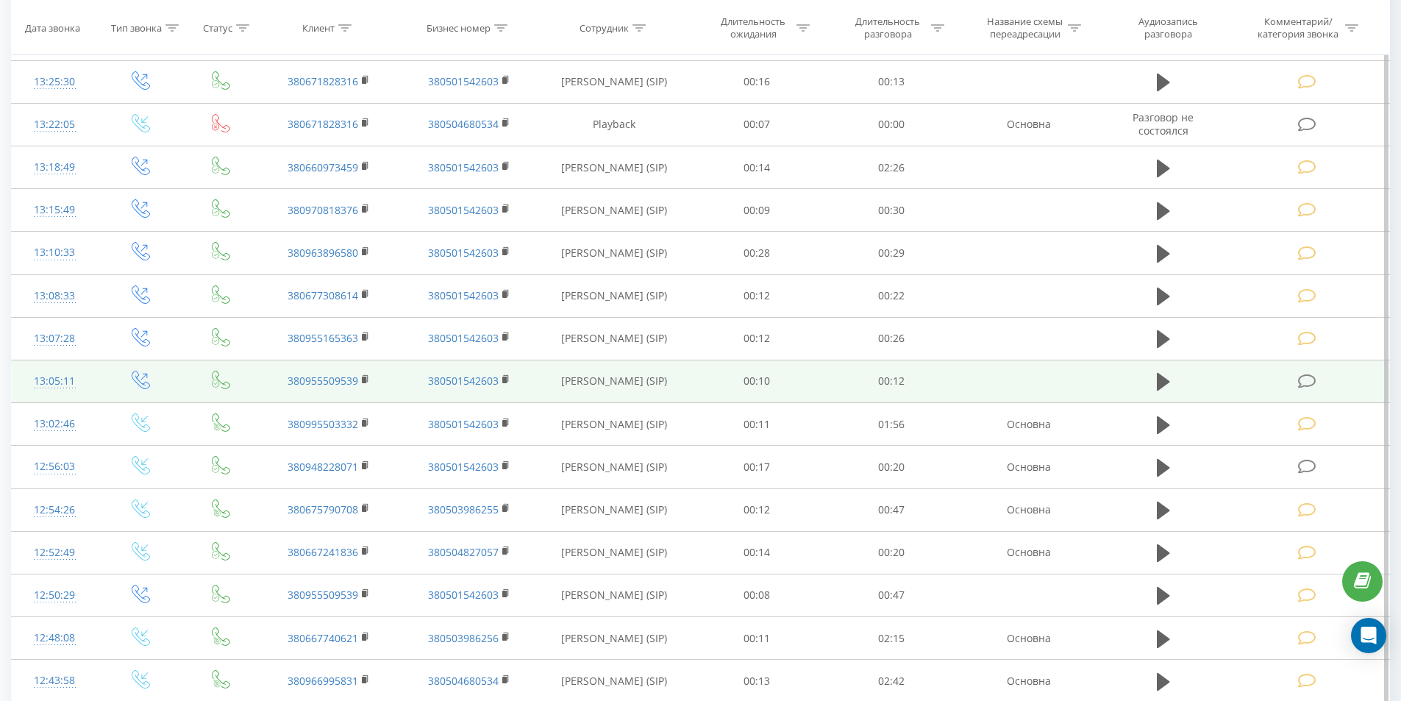
scroll to position [777, 0]
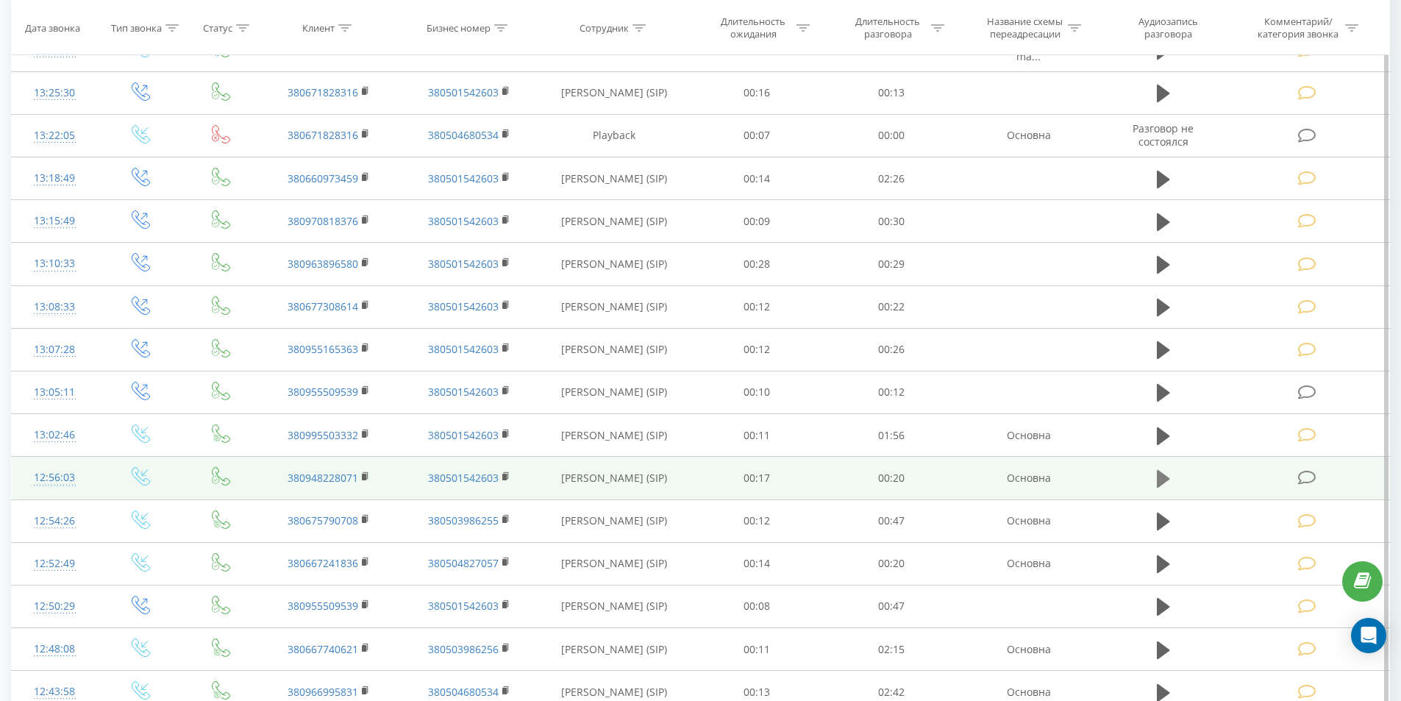
click at [1165, 483] on icon at bounding box center [1163, 478] width 13 height 21
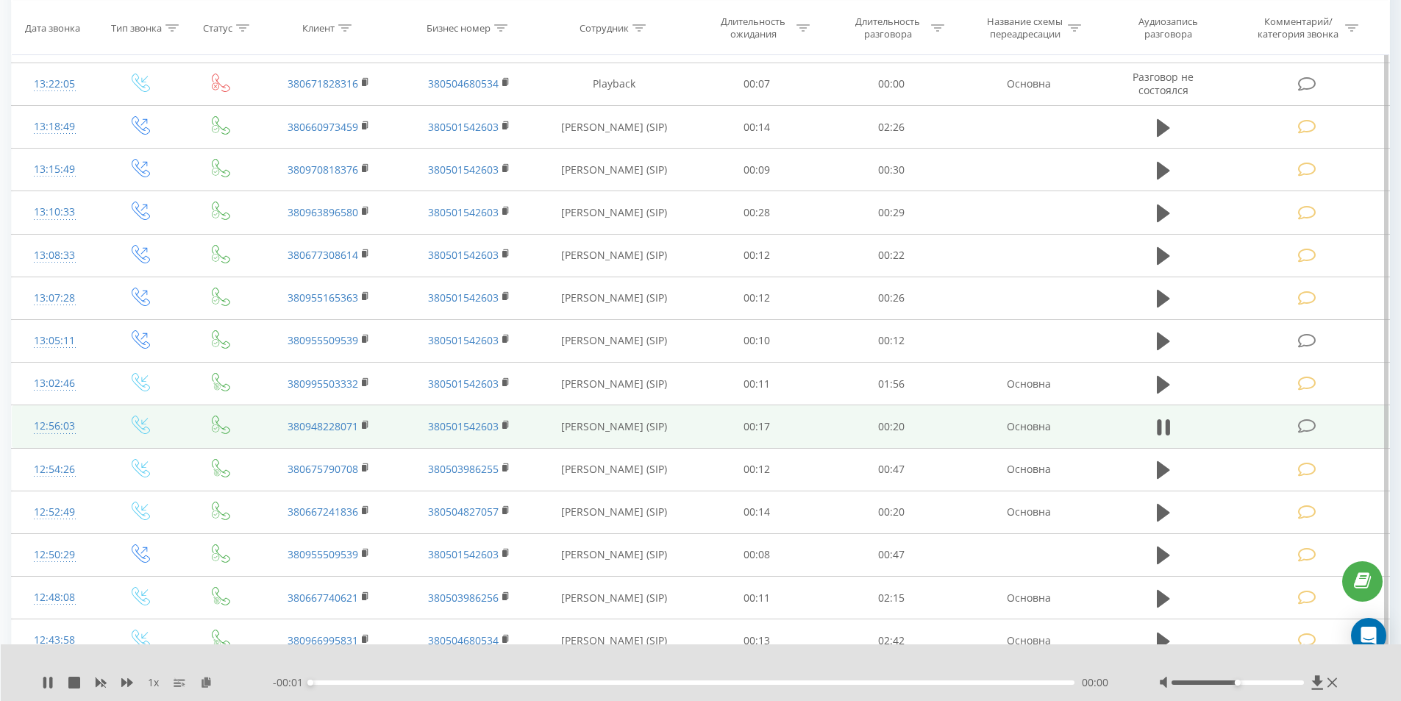
scroll to position [851, 0]
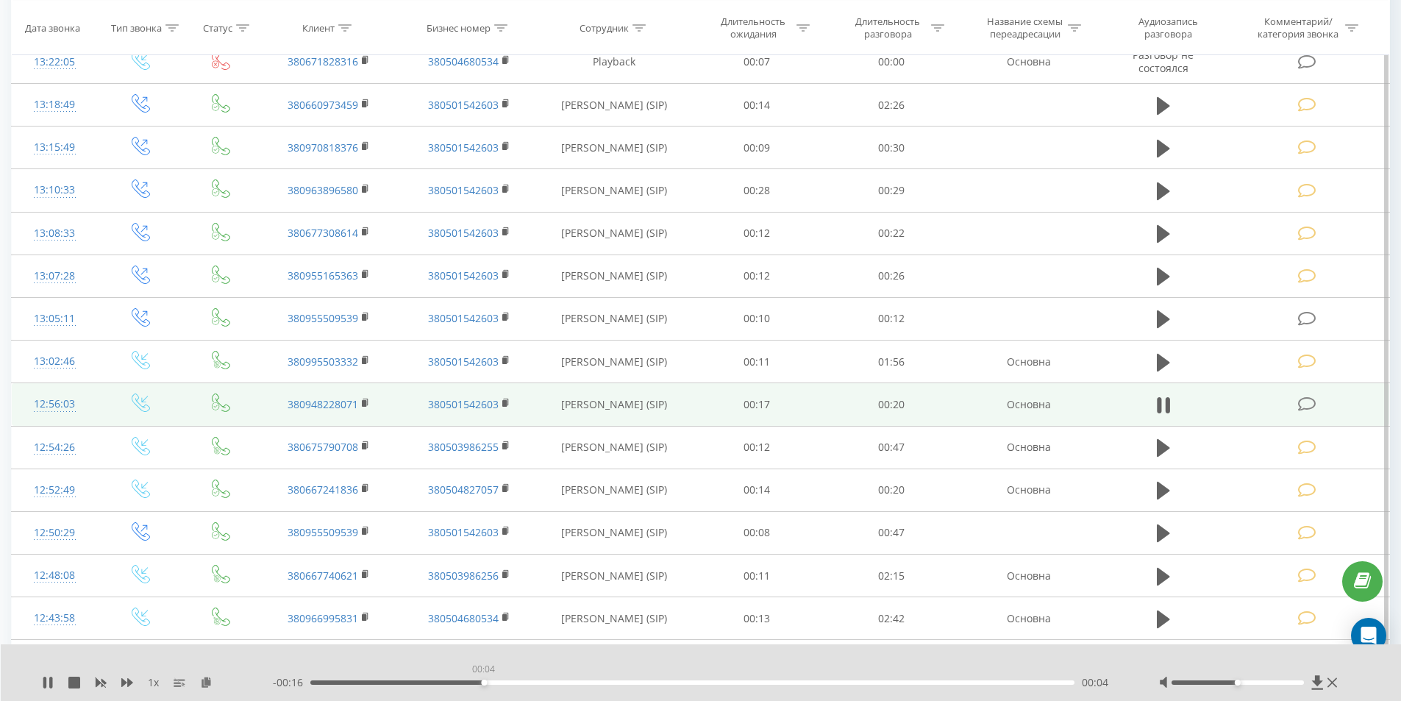
click at [483, 681] on div "00:04" at bounding box center [692, 682] width 765 height 4
click at [638, 681] on div "00:09" at bounding box center [692, 682] width 765 height 4
click at [1165, 404] on icon at bounding box center [1163, 405] width 13 height 21
click at [1309, 401] on icon at bounding box center [1307, 403] width 18 height 15
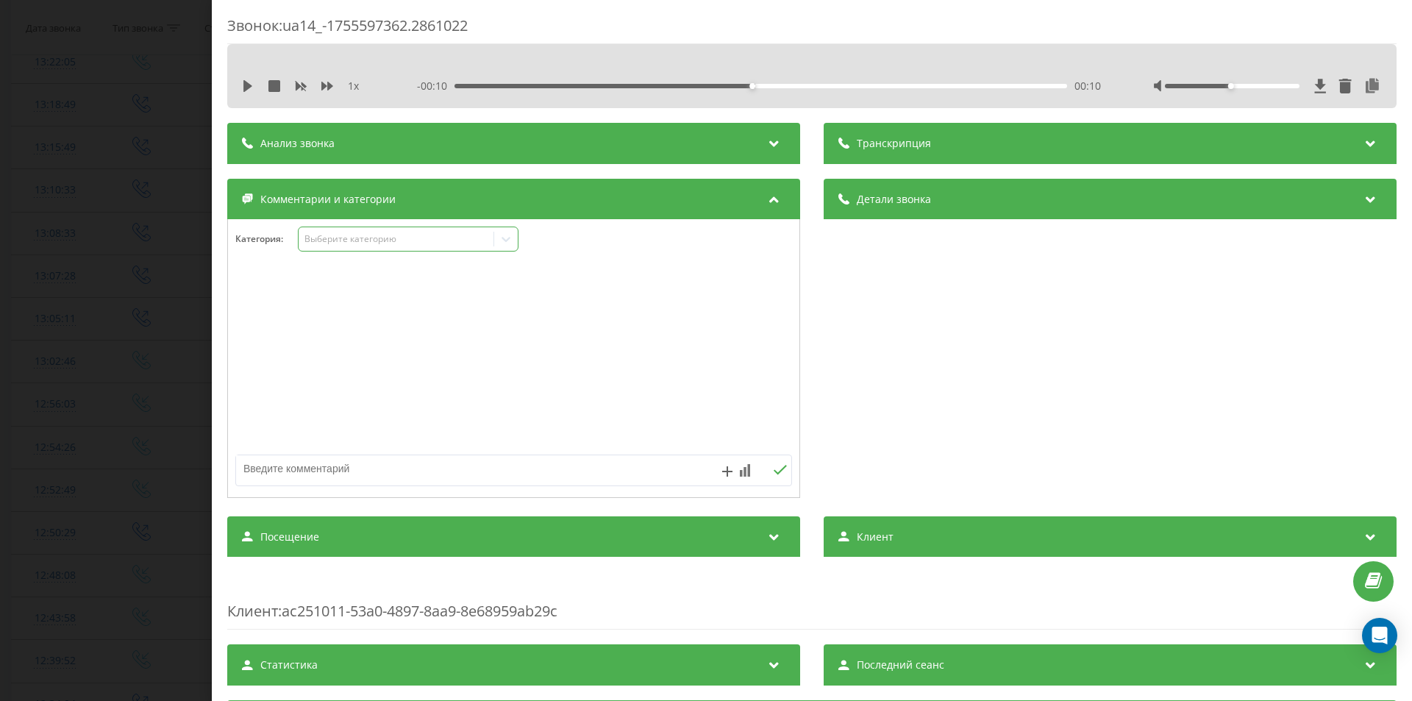
click at [351, 251] on div "Выберите категорию" at bounding box center [408, 238] width 221 height 25
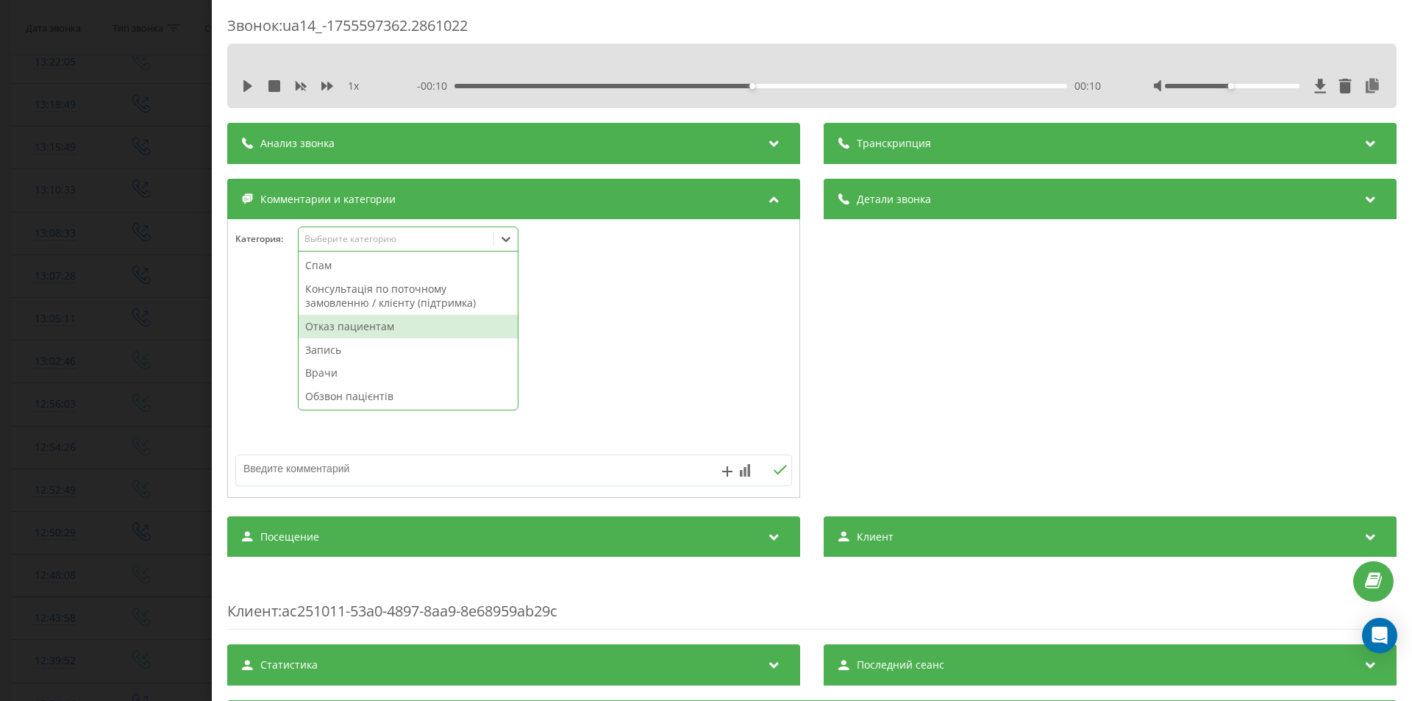
click at [351, 332] on div "Отказ пациентам" at bounding box center [408, 327] width 219 height 24
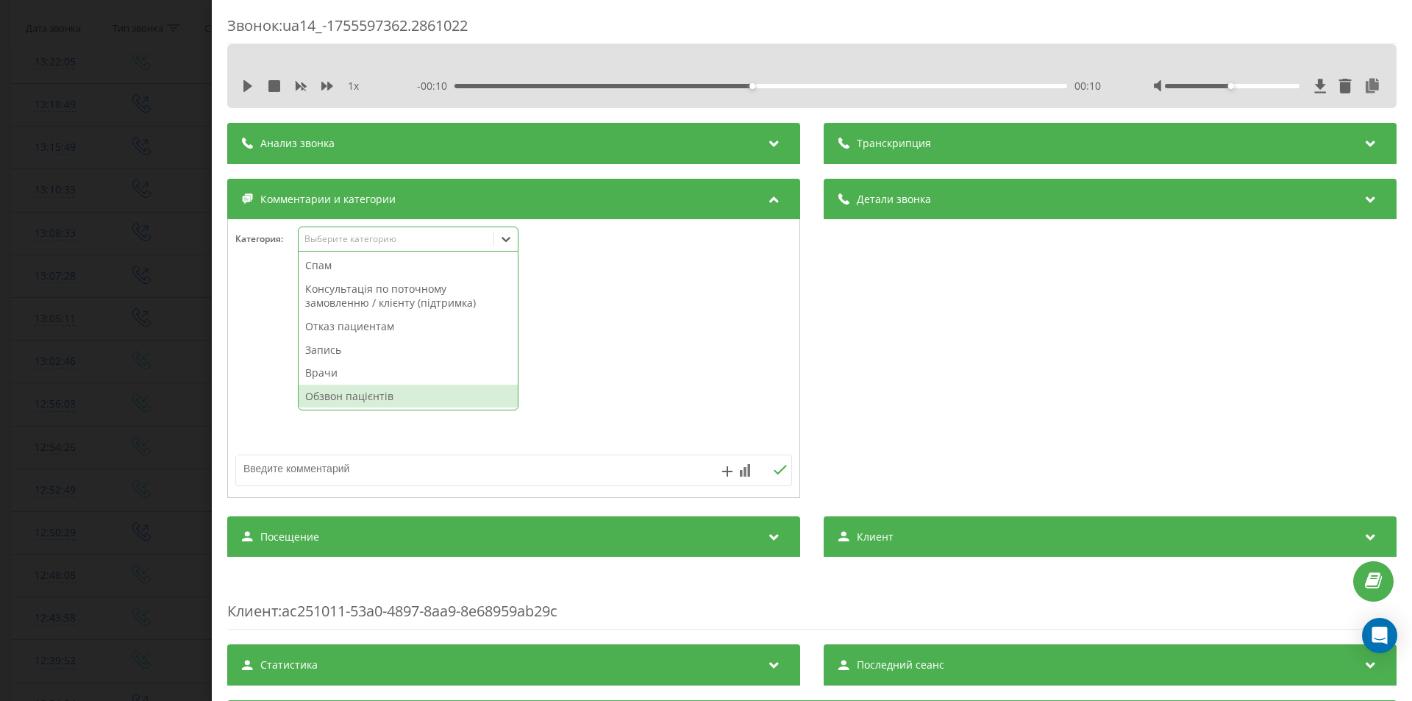
click at [400, 466] on textarea at bounding box center [458, 468] width 444 height 26
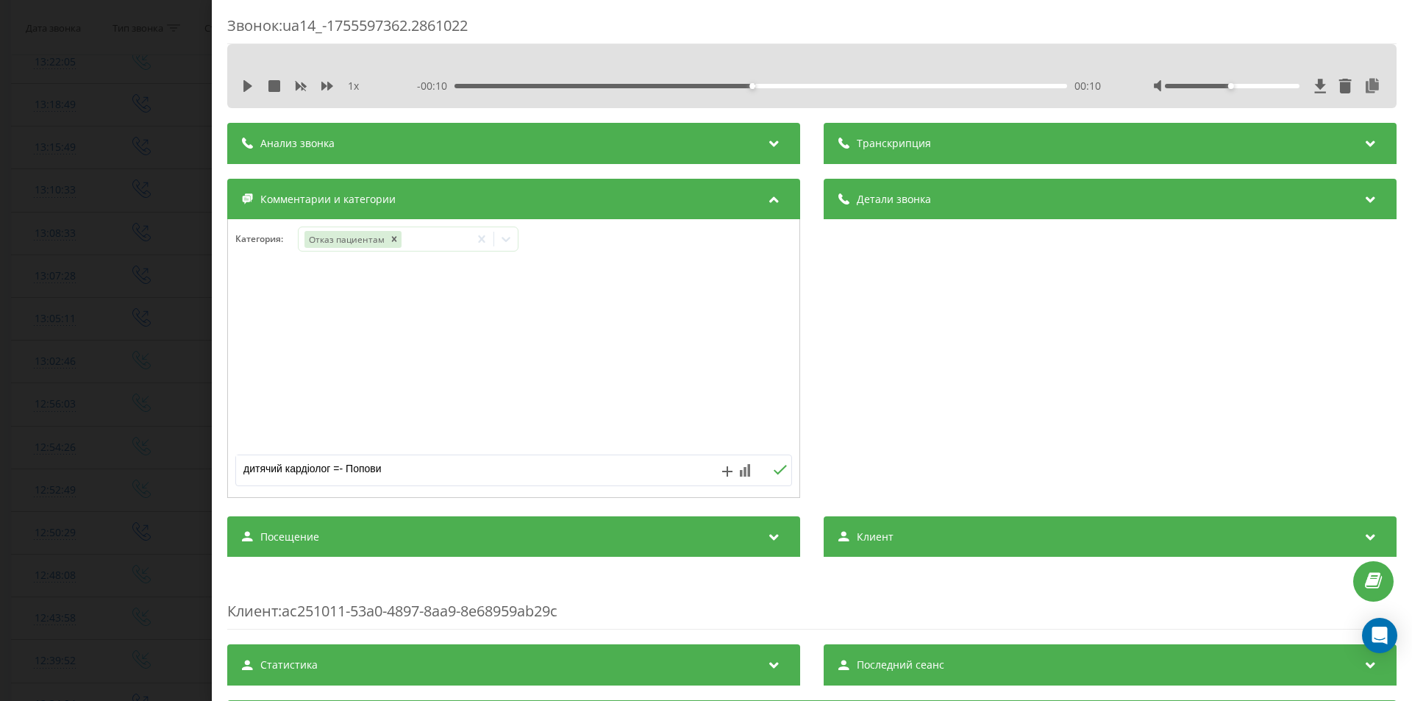
type textarea "дитячий кардіолог =- Попович"
click at [113, 330] on div "Звонок : ua14_-1755597362.2861022 1 x - 00:10 00:10 00:10 Транскрипция Для анал…" at bounding box center [706, 350] width 1412 height 701
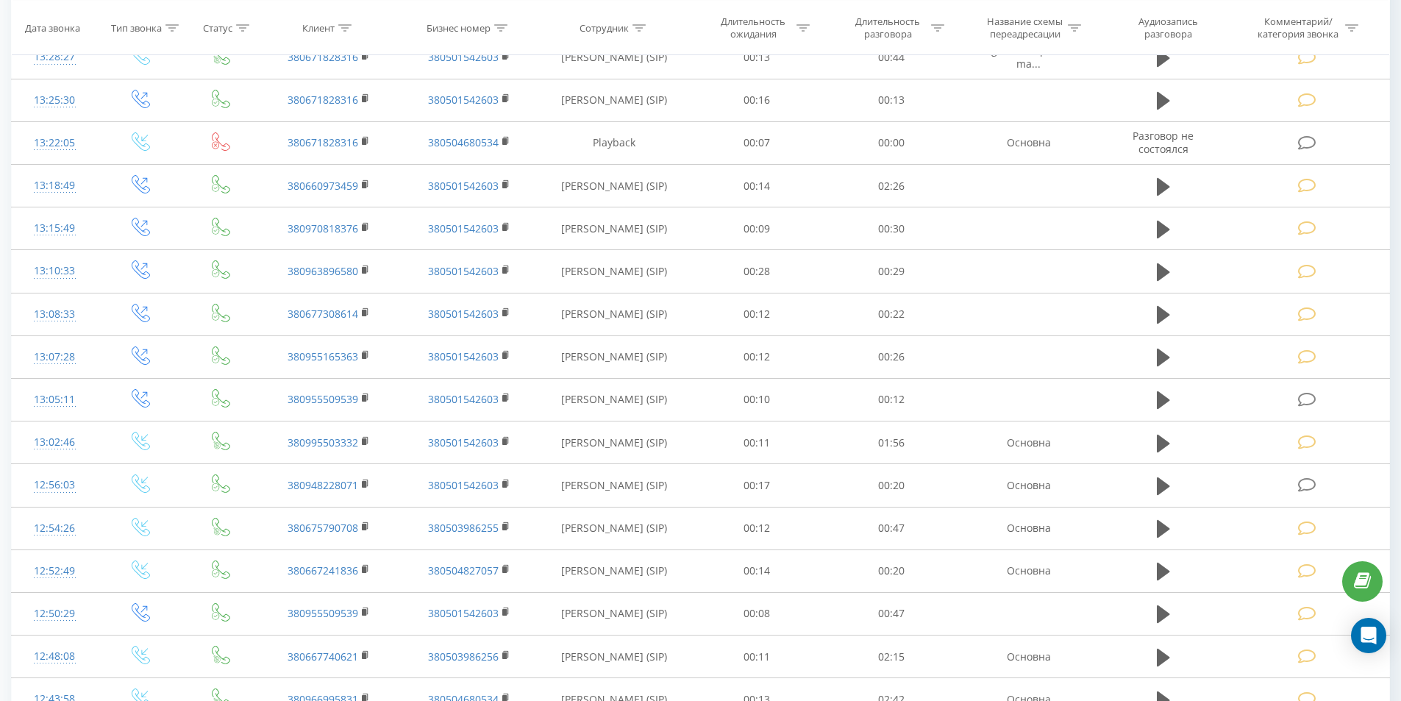
scroll to position [704, 0]
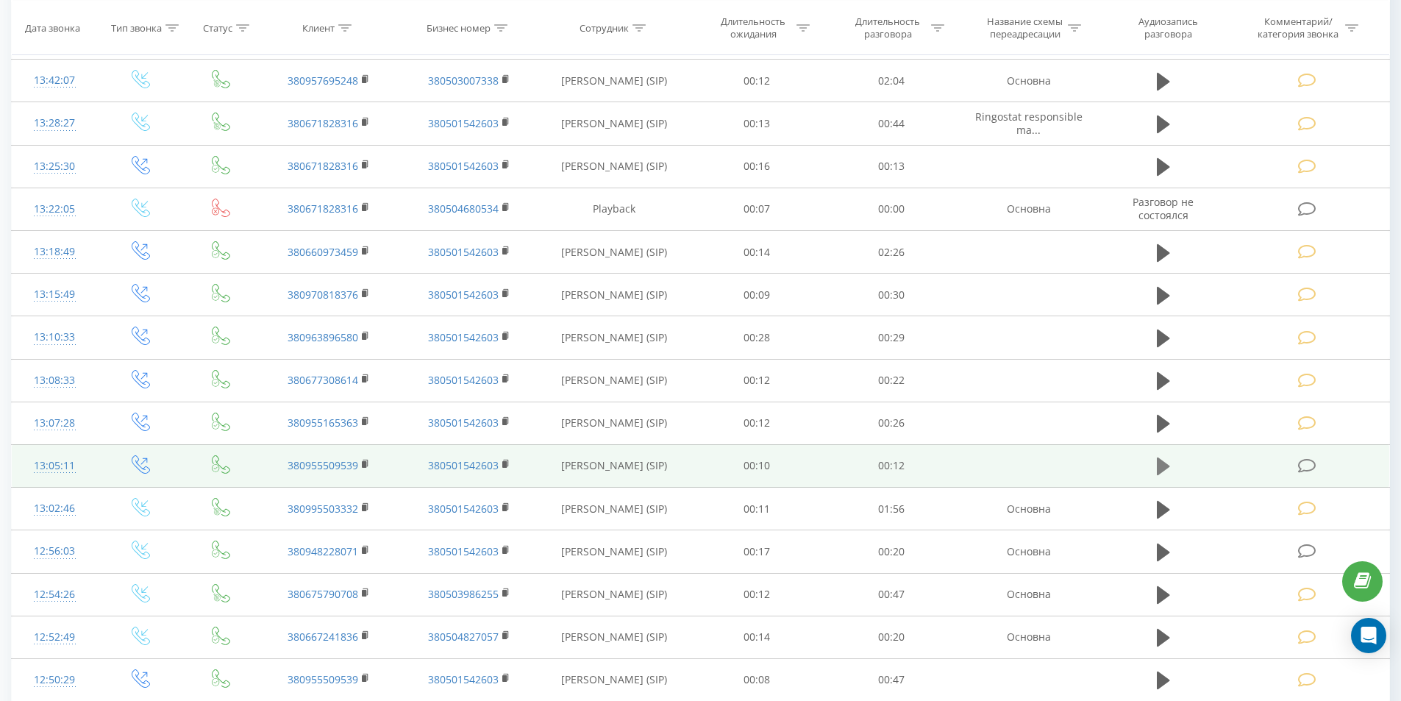
click at [1159, 465] on icon at bounding box center [1163, 466] width 13 height 18
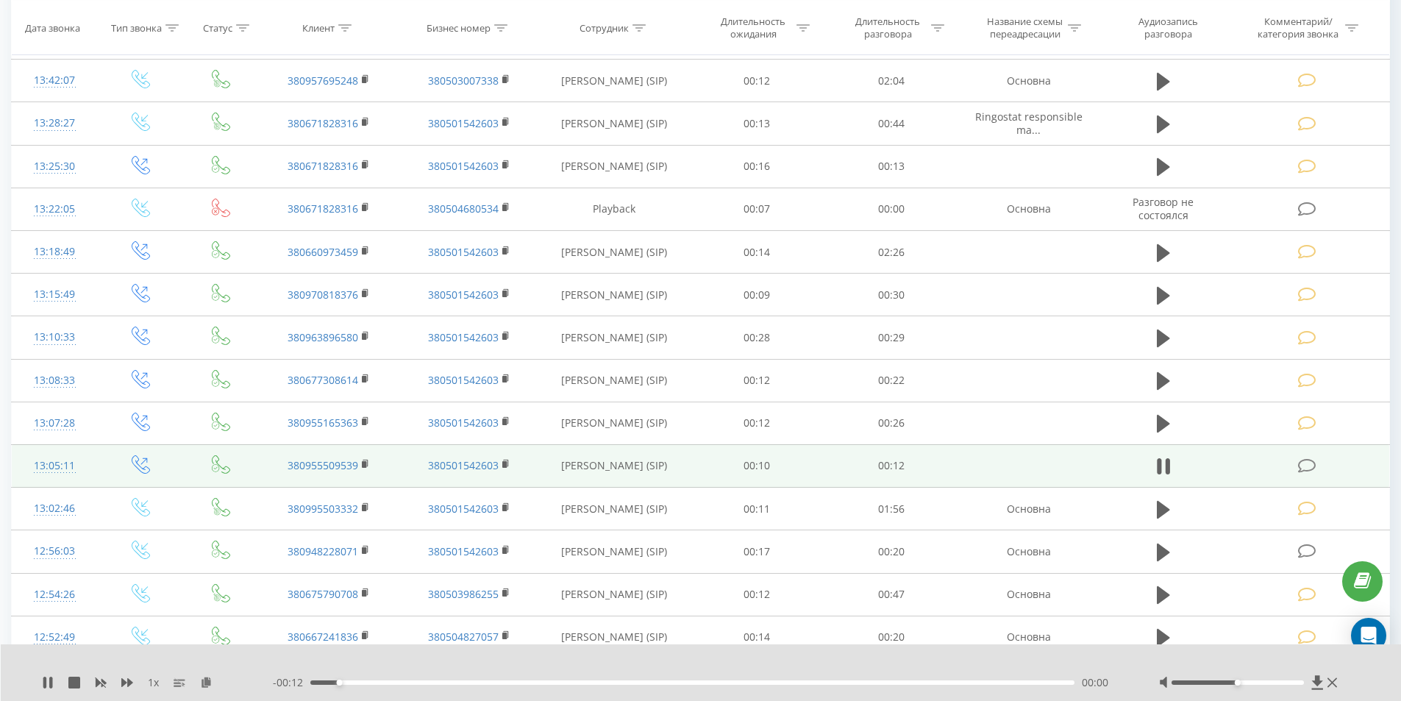
click at [560, 682] on div "00:00" at bounding box center [692, 682] width 765 height 4
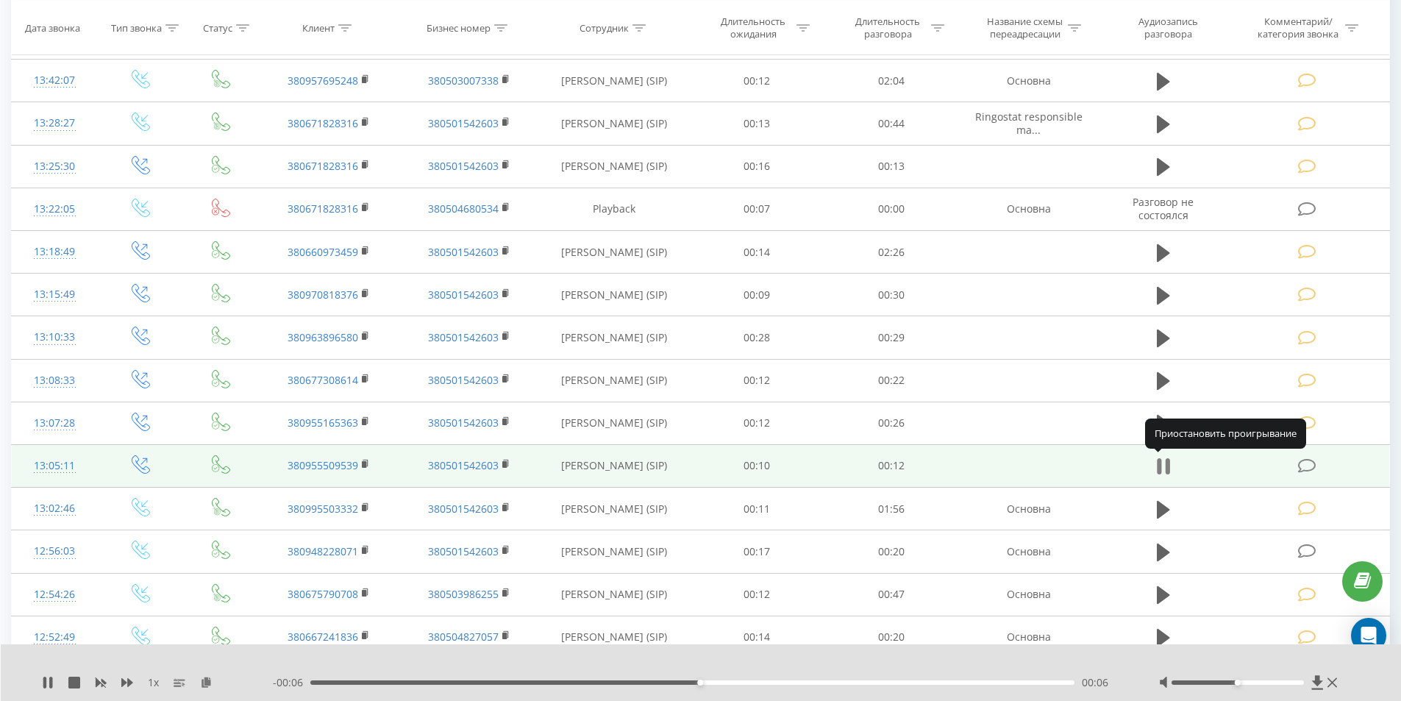
click at [1157, 471] on icon at bounding box center [1159, 467] width 4 height 16
click at [1317, 472] on td at bounding box center [1308, 465] width 162 height 43
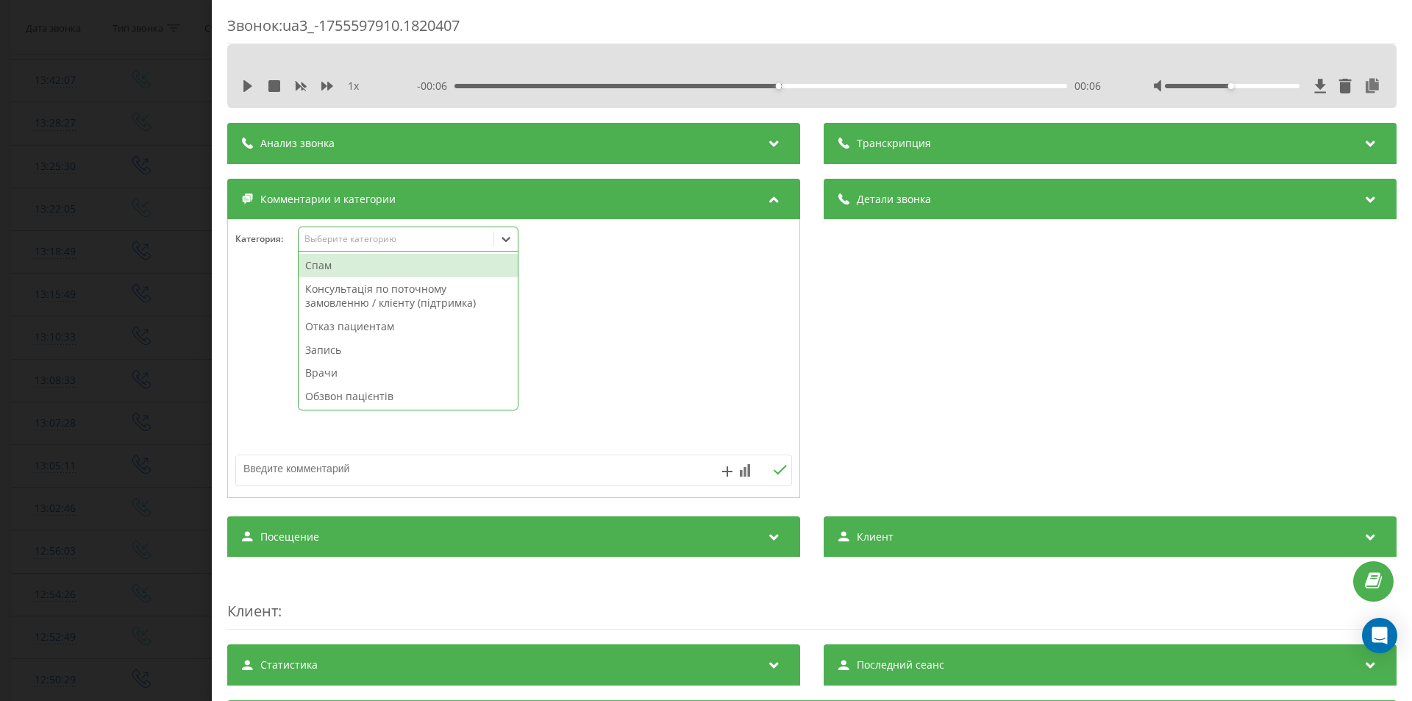
drag, startPoint x: 333, startPoint y: 243, endPoint x: 333, endPoint y: 265, distance: 22.8
click at [334, 243] on div "Выберите категорию" at bounding box center [396, 239] width 184 height 12
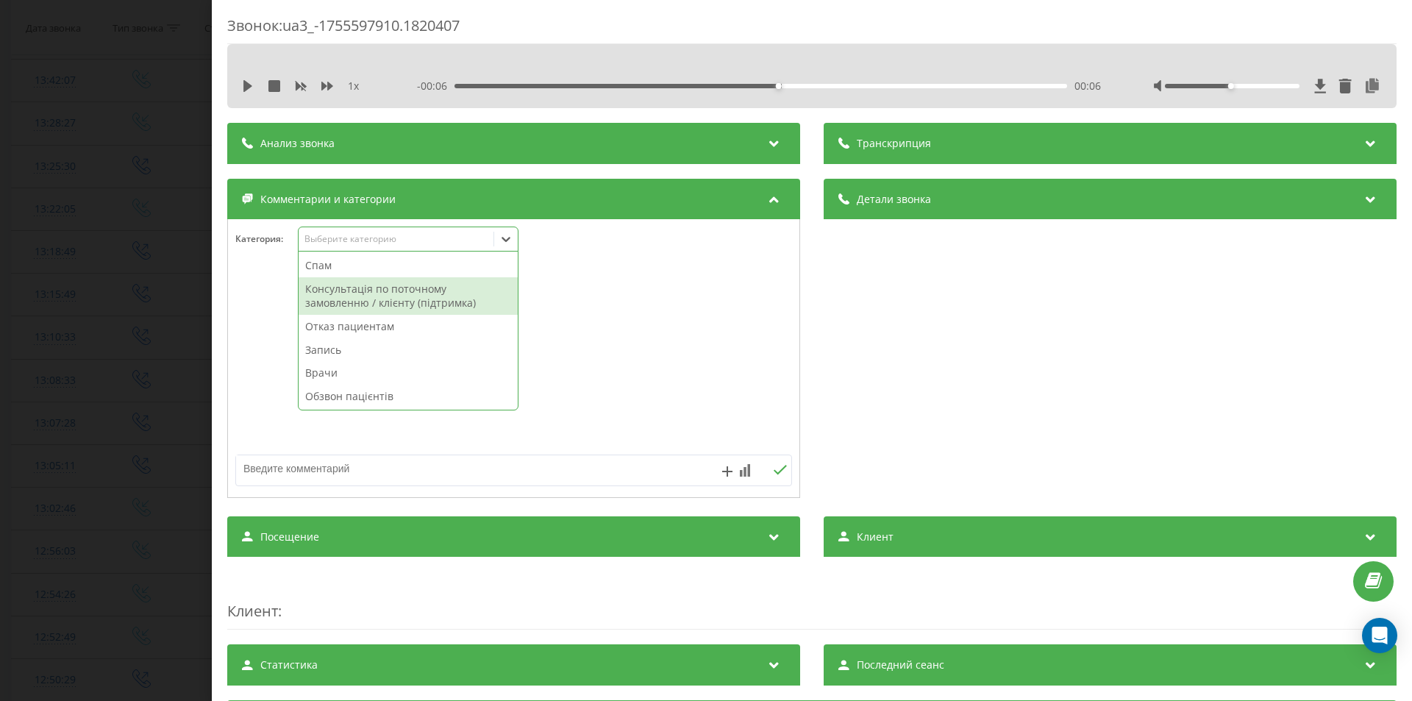
click at [334, 321] on div "Отказ пациентам" at bounding box center [408, 327] width 219 height 24
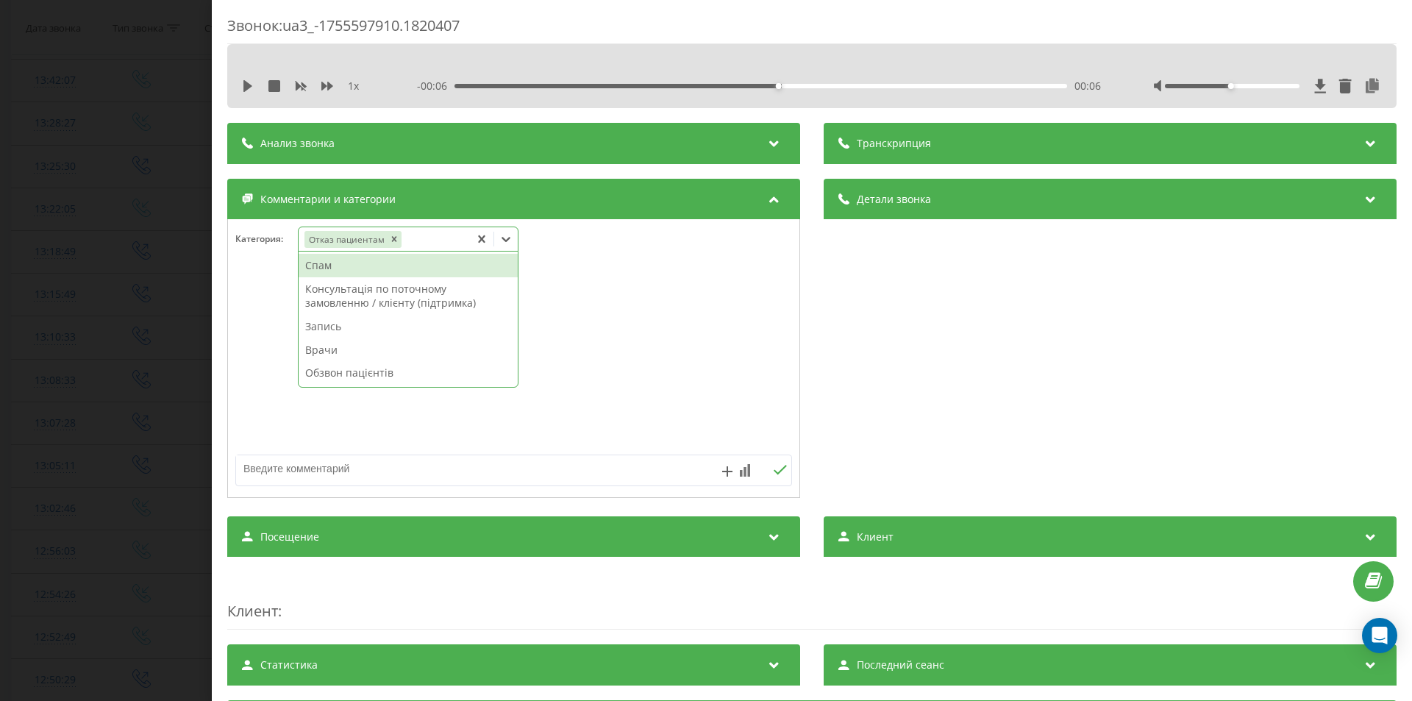
click at [404, 475] on textarea at bounding box center [458, 468] width 444 height 26
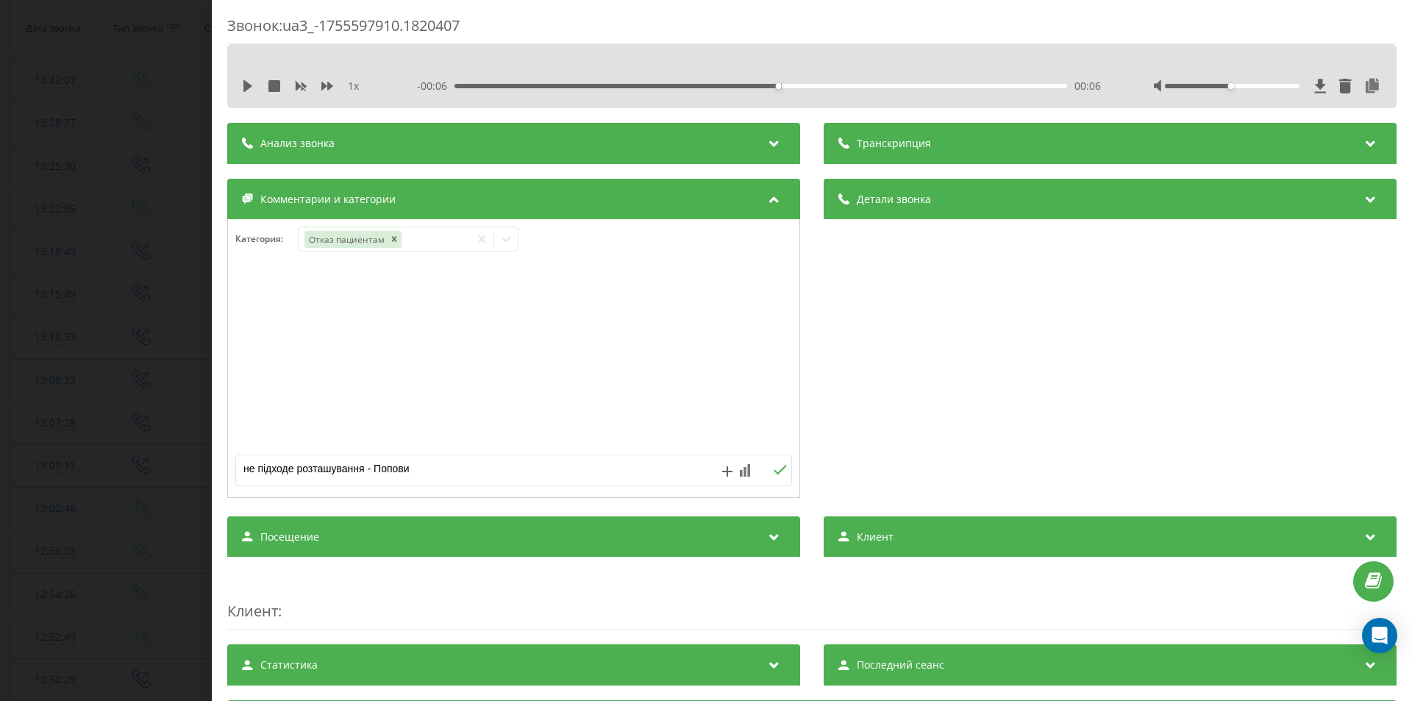
type textarea "не підходе розташування - Попович"
click at [73, 357] on div "Звонок : ua3_-1755597910.1820407 1 x - 00:06 00:06 00:06 Транскрипция Для анали…" at bounding box center [706, 350] width 1412 height 701
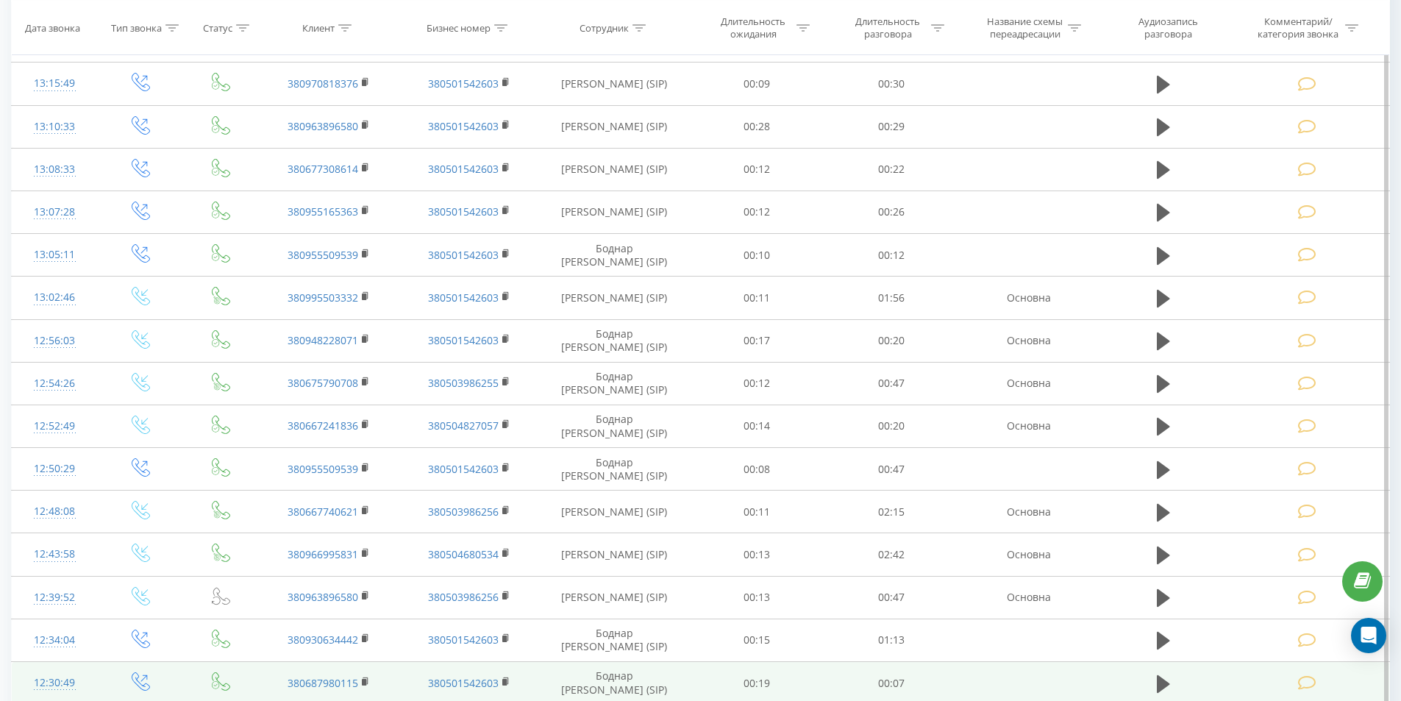
scroll to position [1145, 0]
